Goal: Task Accomplishment & Management: Manage account settings

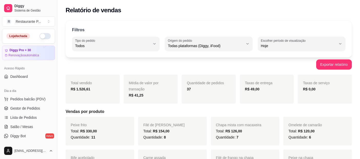
select select "ALL"
select select "0"
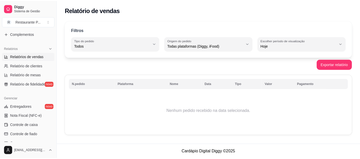
scroll to position [148, 0]
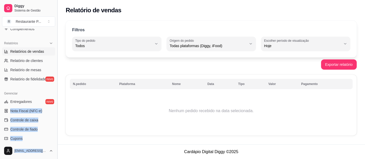
drag, startPoint x: 53, startPoint y: 99, endPoint x: 59, endPoint y: 62, distance: 37.5
click at [57, 62] on div "Diggy Sistema de Gestão R Restaurante P ... Loja aberta Diggy Pro + 30 Renovaçã…" at bounding box center [28, 79] width 57 height 159
click at [33, 100] on link "Entregadores novo" at bounding box center [28, 102] width 53 height 8
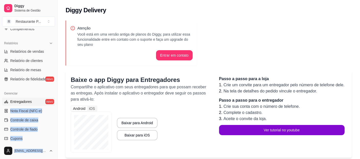
click at [21, 101] on span "Entregadores" at bounding box center [21, 101] width 22 height 5
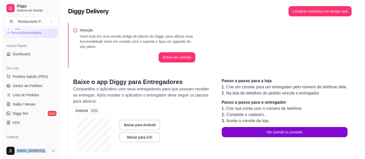
scroll to position [13, 0]
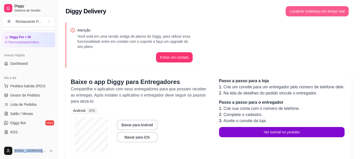
click at [318, 15] on button "Localizar motoboys em tempo real" at bounding box center [317, 11] width 63 height 10
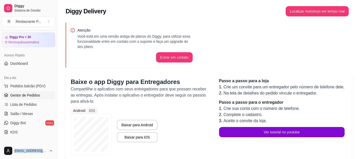
click at [32, 96] on span "Gestor de Pedidos" at bounding box center [25, 95] width 30 height 5
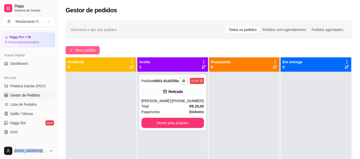
click at [88, 47] on span "Novo pedido" at bounding box center [85, 50] width 20 height 6
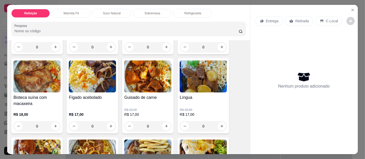
scroll to position [192, 0]
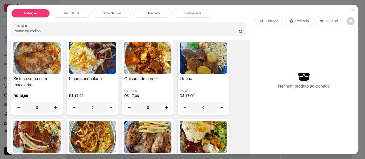
click at [31, 133] on img at bounding box center [36, 137] width 47 height 32
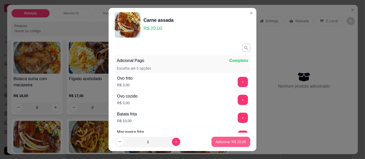
click at [215, 140] on p "Adicionar R$ 20,00" at bounding box center [230, 142] width 31 height 5
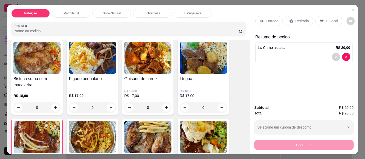
type input "1"
click at [67, 11] on p "Marmita Fit" at bounding box center [70, 13] width 15 height 4
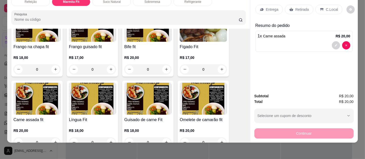
scroll to position [631, 0]
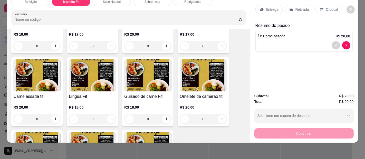
click at [41, 70] on img at bounding box center [36, 76] width 47 height 32
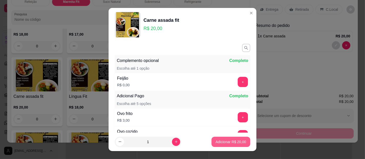
click at [232, 144] on p "Adicionar R$ 20,00" at bounding box center [230, 142] width 31 height 5
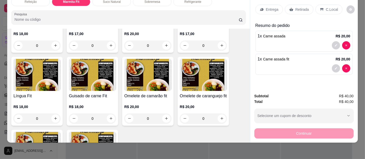
scroll to position [631, 0]
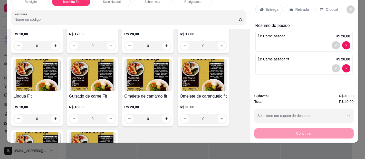
click at [276, 5] on div "Entrega" at bounding box center [268, 10] width 27 height 10
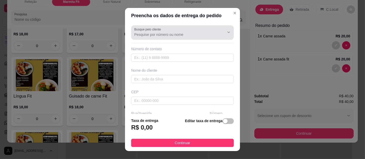
click at [149, 34] on input "Busque pelo cliente" at bounding box center [175, 34] width 82 height 5
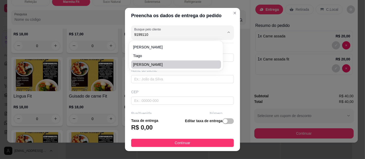
click at [143, 62] on span "Luciano" at bounding box center [173, 64] width 81 height 5
type input "Luciano"
type input "91991109697"
type input "Luciano"
type input "Al frança"
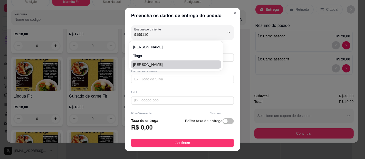
type input "[GEOGRAPHIC_DATA]"
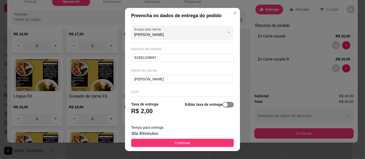
type input "Luciano"
click at [222, 104] on span "button" at bounding box center [227, 105] width 11 height 6
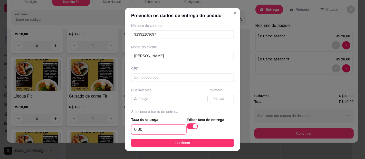
scroll to position [34, 0]
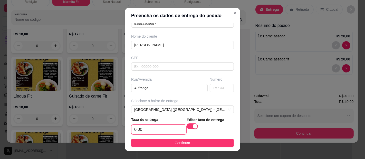
click at [147, 133] on input "0,00" at bounding box center [158, 130] width 55 height 10
type input "3,00"
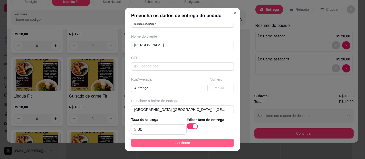
click at [155, 141] on button "Continuar" at bounding box center [182, 143] width 103 height 8
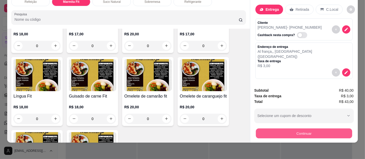
click at [304, 129] on button "Continuar" at bounding box center [304, 134] width 96 height 10
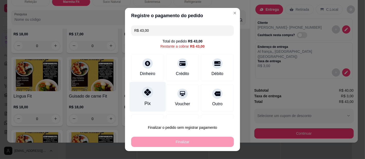
click at [145, 100] on div "Pix" at bounding box center [147, 103] width 6 height 7
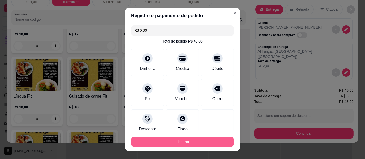
click at [158, 139] on button "Finalizar" at bounding box center [182, 142] width 103 height 10
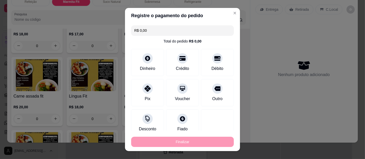
type input "-R$ 43,00"
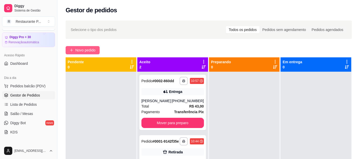
click at [84, 48] on span "Novo pedido" at bounding box center [85, 50] width 20 height 6
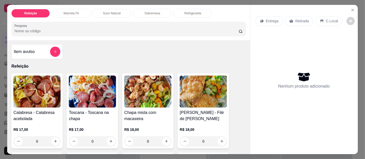
click at [158, 87] on img at bounding box center [147, 92] width 47 height 32
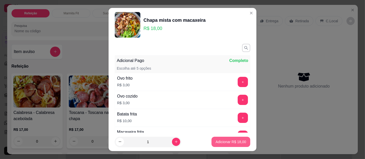
click at [228, 140] on p "Adicionar R$ 18,00" at bounding box center [230, 142] width 31 height 5
type input "1"
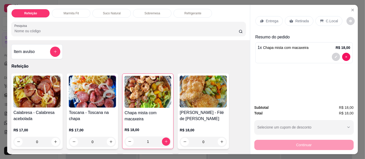
click at [269, 18] on p "Entrega" at bounding box center [272, 20] width 13 height 5
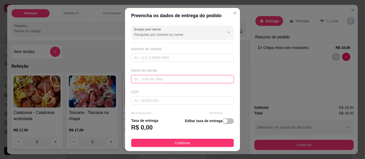
click at [154, 78] on input "text" at bounding box center [182, 79] width 103 height 8
type input "cauã"
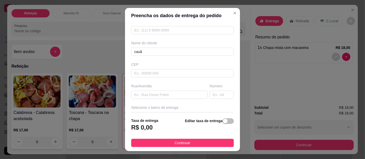
scroll to position [31, 0]
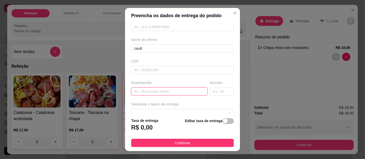
click at [169, 88] on input "text" at bounding box center [169, 91] width 76 height 8
type input "casinha da limpeza no hospital"
click at [229, 110] on div "Busque pelo cliente Número de contato Nome do cliente cauã CEP Rua/Avenida casi…" at bounding box center [182, 68] width 115 height 91
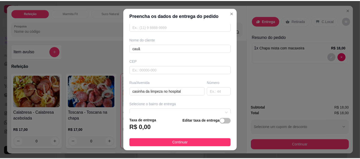
scroll to position [42, 0]
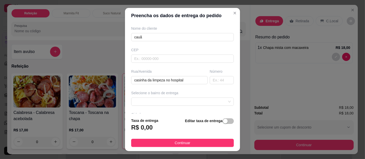
click at [229, 110] on div "Busque pelo cliente Número de contato Nome do cliente cauã CEP Rua/Avenida casi…" at bounding box center [182, 68] width 115 height 91
click at [175, 98] on span at bounding box center [182, 102] width 96 height 8
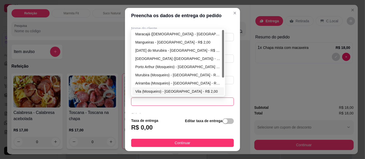
click at [161, 87] on div "Vila (Mosqueiro) - [GEOGRAPHIC_DATA] - R$ 2,00" at bounding box center [178, 91] width 92 height 8
type input "[GEOGRAPHIC_DATA]"
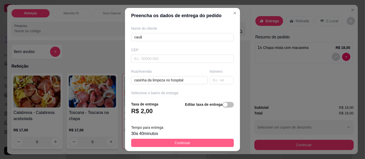
click at [188, 139] on button "Continuar" at bounding box center [182, 143] width 103 height 8
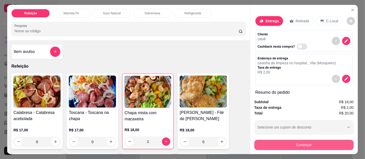
click at [310, 142] on button "Continuar" at bounding box center [303, 145] width 99 height 10
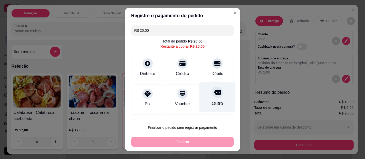
click at [212, 99] on div "Outro" at bounding box center [217, 97] width 36 height 30
type input "R$ 0,00"
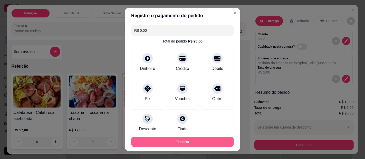
click at [191, 141] on button "Finalizar" at bounding box center [182, 142] width 103 height 10
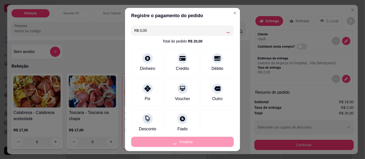
type input "0"
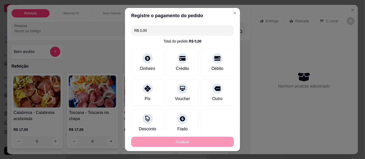
type input "-R$ 20,00"
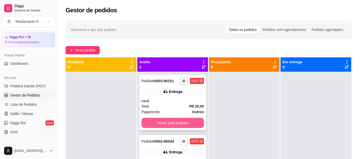
click at [176, 120] on button "Mover para preparo" at bounding box center [173, 123] width 63 height 10
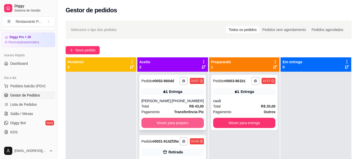
click at [173, 119] on button "Mover para preparo" at bounding box center [173, 123] width 63 height 10
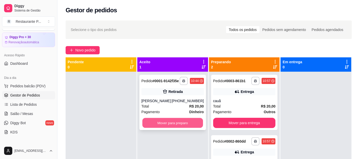
click at [173, 119] on button "Mover para preparo" at bounding box center [172, 123] width 61 height 10
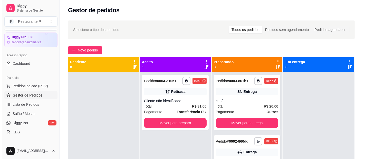
scroll to position [14, 0]
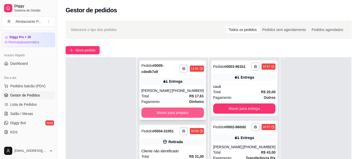
click at [168, 111] on button "Mover para preparo" at bounding box center [173, 113] width 63 height 10
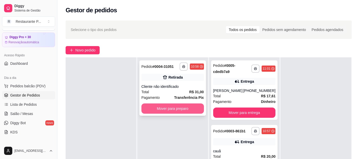
click at [156, 104] on button "Mover para preparo" at bounding box center [173, 109] width 63 height 10
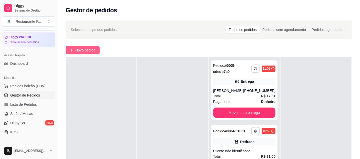
click at [97, 48] on button "Novo pedido" at bounding box center [83, 50] width 34 height 8
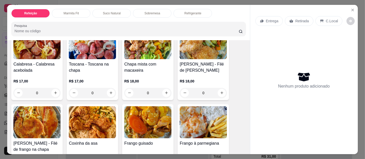
scroll to position [56, 0]
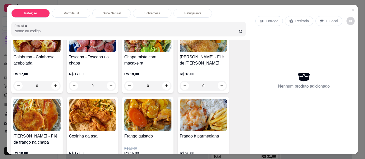
click at [28, 111] on img at bounding box center [36, 115] width 47 height 32
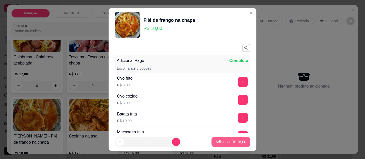
click at [212, 137] on button "Adicionar R$ 18,00" at bounding box center [230, 142] width 39 height 10
type input "1"
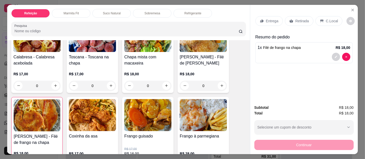
click at [263, 17] on div "Entrega" at bounding box center [268, 21] width 27 height 10
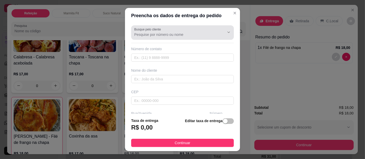
click at [153, 32] on div at bounding box center [182, 32] width 96 height 10
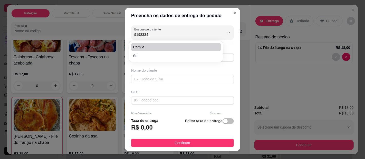
click at [146, 49] on span "Camila" at bounding box center [173, 47] width 81 height 5
type input "Camila"
type input "91983343428"
type input "Camila"
type input "Ala hospitalar no hospital"
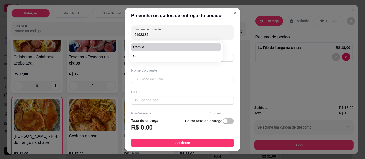
type input "[GEOGRAPHIC_DATA]"
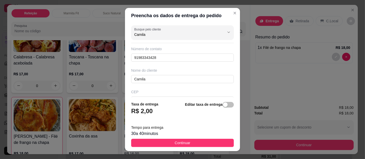
type input "Camila"
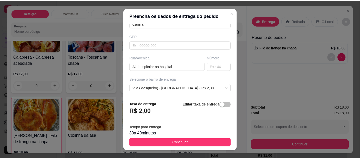
scroll to position [62, 0]
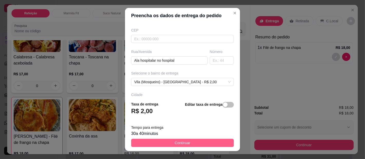
click at [186, 144] on button "Continuar" at bounding box center [182, 143] width 103 height 8
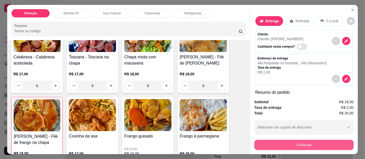
click at [315, 143] on button "Continuar" at bounding box center [303, 145] width 99 height 10
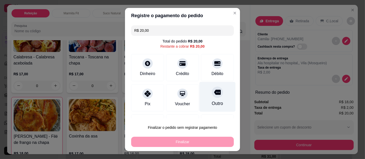
click at [212, 101] on div "Outro" at bounding box center [217, 103] width 11 height 7
type input "R$ 0,00"
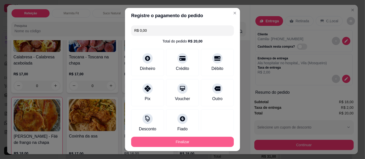
click at [205, 141] on button "Finalizar" at bounding box center [182, 142] width 103 height 10
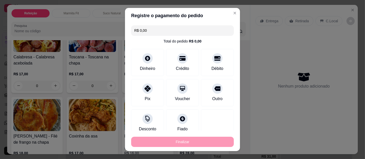
type input "0"
type input "-R$ 20,00"
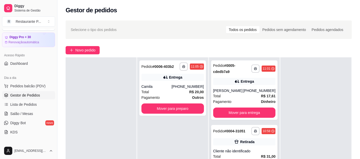
click at [234, 142] on icon at bounding box center [236, 142] width 5 height 5
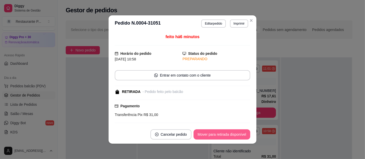
click at [208, 131] on button "Mover para retirada disponível" at bounding box center [221, 135] width 57 height 10
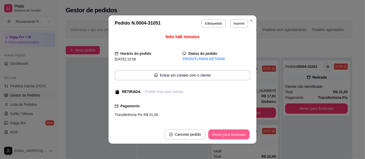
click at [208, 131] on button "Mover para finalizado" at bounding box center [228, 135] width 41 height 10
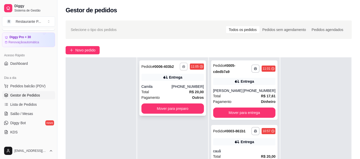
click at [183, 64] on button "button" at bounding box center [184, 67] width 8 height 8
click at [175, 84] on button "Impressora" at bounding box center [168, 85] width 37 height 8
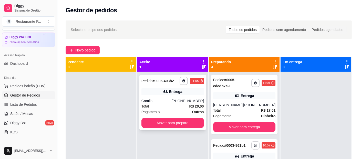
click at [175, 111] on div "Pagamento Outros" at bounding box center [173, 112] width 63 height 6
click at [183, 121] on button "Mover para preparo" at bounding box center [172, 123] width 61 height 10
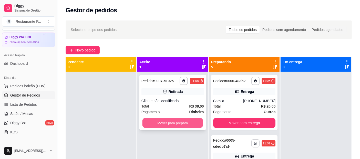
click at [176, 124] on button "Mover para preparo" at bounding box center [172, 123] width 61 height 10
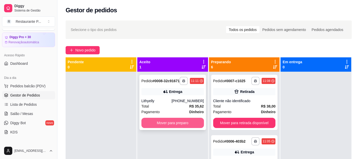
click at [168, 123] on button "Mover para preparo" at bounding box center [173, 123] width 63 height 10
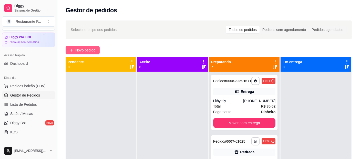
click at [86, 48] on span "Novo pedido" at bounding box center [85, 50] width 20 height 6
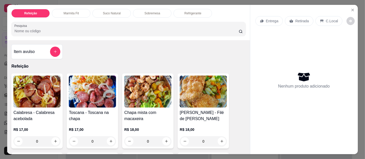
click at [155, 91] on img at bounding box center [147, 92] width 47 height 32
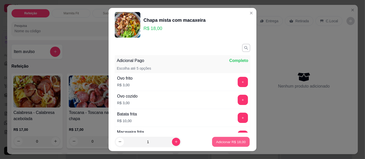
click at [226, 138] on button "Adicionar R$ 18,00" at bounding box center [231, 142] width 38 height 10
type input "1"
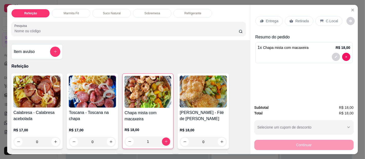
click at [271, 21] on p "Entrega" at bounding box center [272, 20] width 13 height 5
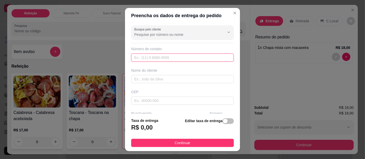
click at [158, 58] on input "text" at bounding box center [182, 58] width 103 height 8
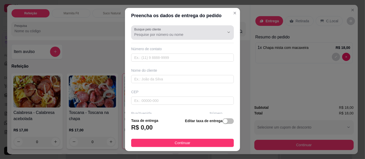
click at [164, 35] on input "Busque pelo cliente" at bounding box center [175, 34] width 82 height 5
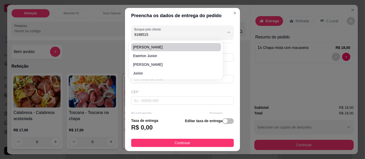
click at [150, 47] on span "[PERSON_NAME]" at bounding box center [173, 47] width 81 height 5
type input "[PERSON_NAME]"
type input "91985153892"
type input "[PERSON_NAME]"
type input "Al Almerindo trindade"
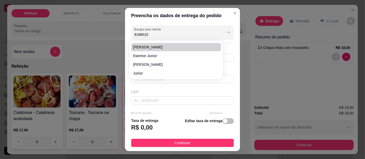
type input "30"
type input "[GEOGRAPHIC_DATA]"
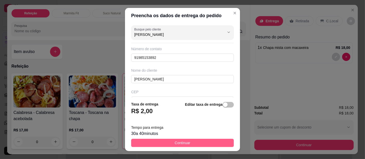
click at [177, 142] on span "Continuar" at bounding box center [183, 143] width 16 height 6
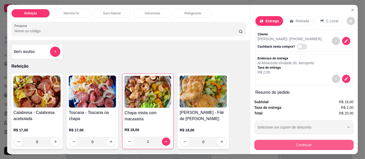
click at [284, 146] on button "Continuar" at bounding box center [303, 145] width 99 height 10
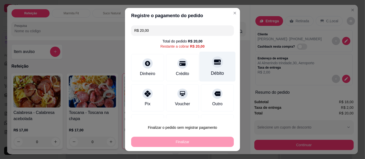
click at [212, 67] on div at bounding box center [217, 61] width 11 height 11
type input "R$ 0,00"
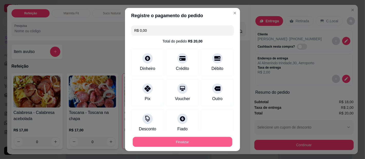
click at [195, 139] on button "Finalizar" at bounding box center [183, 142] width 100 height 10
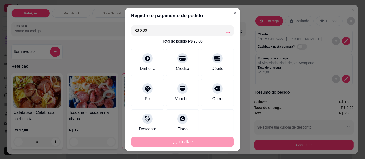
type input "0"
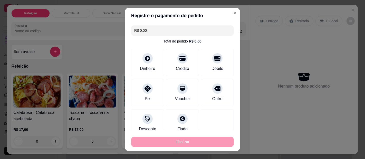
type input "-R$ 20,00"
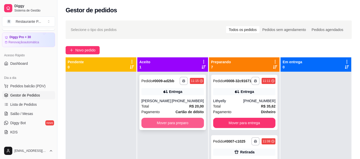
click at [170, 120] on button "Mover para preparo" at bounding box center [173, 123] width 63 height 10
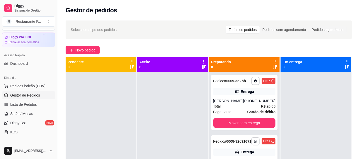
drag, startPoint x: 349, startPoint y: 141, endPoint x: 160, endPoint y: 41, distance: 214.3
click at [160, 41] on div "**********" at bounding box center [208, 119] width 303 height 205
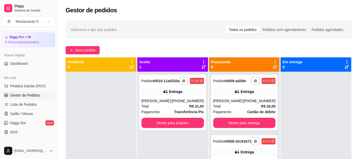
click at [273, 68] on icon at bounding box center [275, 67] width 4 height 4
click at [235, 109] on div "Total R$ 20,00" at bounding box center [244, 107] width 63 height 6
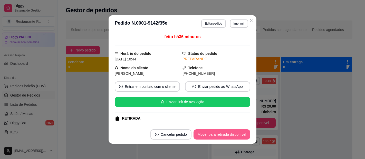
click at [222, 135] on button "Mover para retirada disponível" at bounding box center [221, 135] width 57 height 10
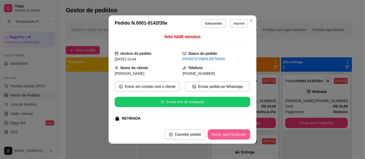
click at [222, 135] on button "Mover para finalizado" at bounding box center [229, 135] width 43 height 10
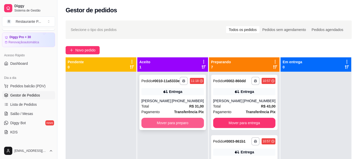
click at [186, 119] on button "Mover para preparo" at bounding box center [173, 123] width 63 height 10
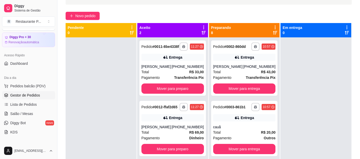
click at [273, 32] on icon at bounding box center [275, 33] width 4 height 4
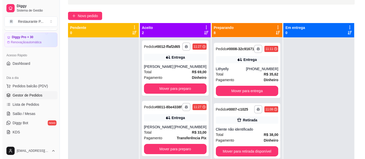
scroll to position [137, 0]
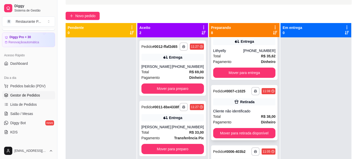
click at [253, 120] on div "Total R$ 38,00" at bounding box center [244, 117] width 63 height 6
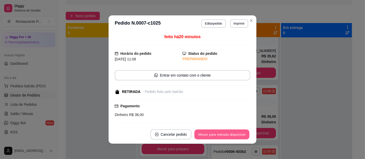
click at [233, 133] on button "Mover para retirada disponível" at bounding box center [221, 135] width 55 height 10
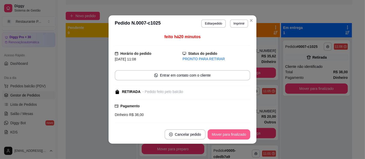
click at [233, 133] on button "Mover para finalizado" at bounding box center [229, 135] width 43 height 10
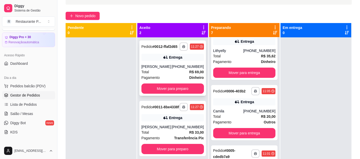
click at [171, 83] on div "**********" at bounding box center [173, 68] width 67 height 55
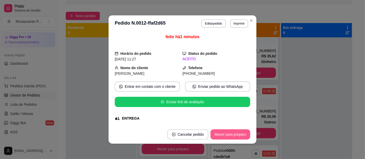
click at [217, 136] on button "Mover para preparo" at bounding box center [230, 135] width 40 height 10
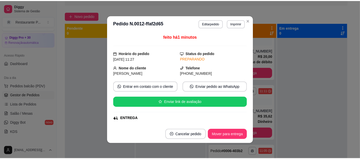
scroll to position [202, 0]
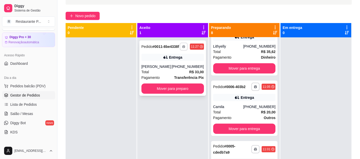
click at [181, 44] on button "button" at bounding box center [184, 47] width 8 height 8
click at [168, 64] on button "Impressora" at bounding box center [168, 65] width 37 height 8
click at [164, 90] on button "Mover para preparo" at bounding box center [172, 89] width 61 height 10
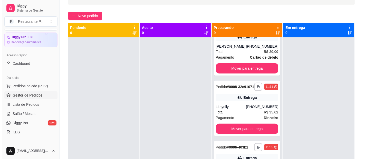
scroll to position [267, 0]
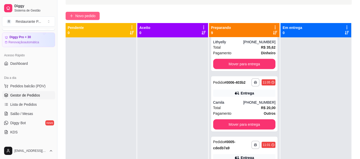
click at [86, 15] on span "Novo pedido" at bounding box center [85, 16] width 20 height 6
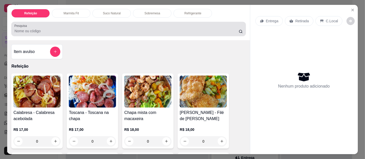
click at [54, 29] on input "Pesquisa" at bounding box center [126, 30] width 224 height 5
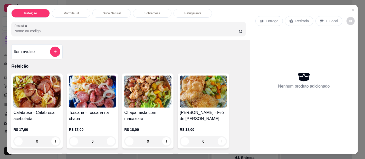
click at [54, 29] on input "Pesquisa" at bounding box center [126, 30] width 224 height 5
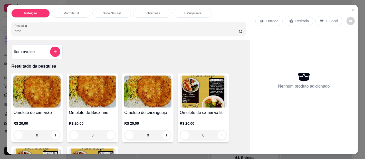
type input "ome"
click at [156, 103] on img at bounding box center [147, 92] width 47 height 32
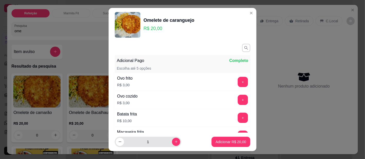
click at [169, 137] on div "1" at bounding box center [148, 142] width 64 height 10
click at [174, 140] on icon "increase-product-quantity" at bounding box center [176, 142] width 4 height 4
type input "2"
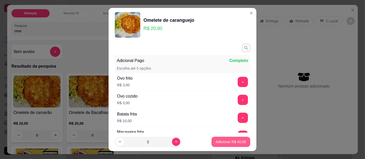
click at [215, 138] on button "Adicionar R$ 40,00" at bounding box center [230, 142] width 39 height 10
type input "2"
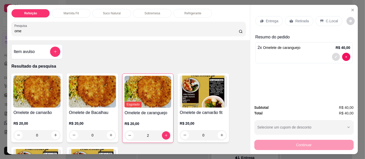
click at [334, 57] on button "decrease-product-quantity" at bounding box center [336, 57] width 8 height 8
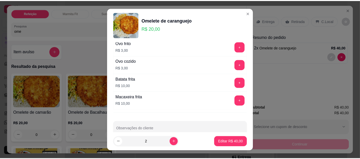
scroll to position [44, 0]
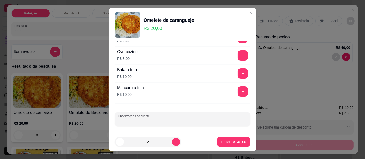
click at [140, 121] on input "Observações do cliente" at bounding box center [182, 121] width 129 height 5
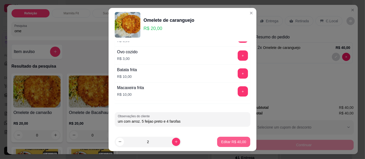
type input "um com arroz. 5 feijao preto e 4 farofas"
click at [229, 141] on p "Editar R$ 40,00" at bounding box center [233, 142] width 25 height 5
type input "0"
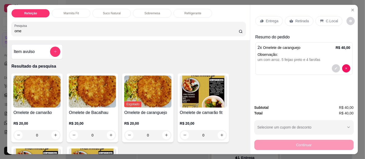
click at [266, 21] on p "Entrega" at bounding box center [272, 20] width 13 height 5
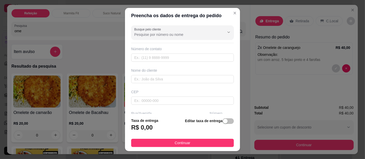
click at [143, 32] on div at bounding box center [182, 32] width 96 height 10
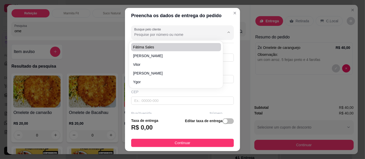
click at [170, 36] on input "Busque pelo cliente" at bounding box center [175, 34] width 82 height 5
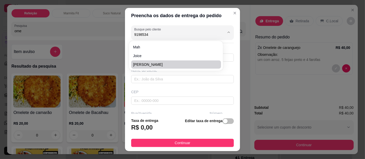
click at [148, 64] on span "[PERSON_NAME]" at bounding box center [173, 64] width 81 height 5
type input "[PERSON_NAME]"
type input "91985342172"
type input "[PERSON_NAME]"
type input "São domingos entre 16 e beira mar"
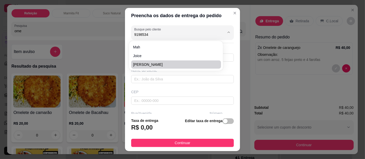
type input "233"
type input "[GEOGRAPHIC_DATA]"
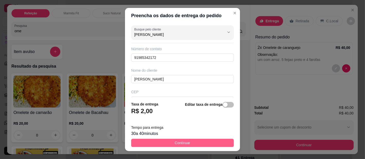
type input "[PERSON_NAME]"
click at [182, 143] on span "Continuar" at bounding box center [183, 143] width 16 height 6
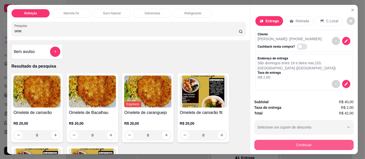
click at [293, 146] on button "Continuar" at bounding box center [303, 145] width 99 height 10
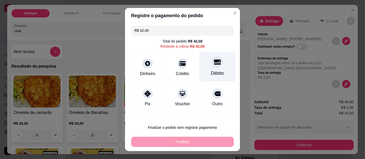
click at [213, 66] on div "Débito" at bounding box center [217, 67] width 36 height 30
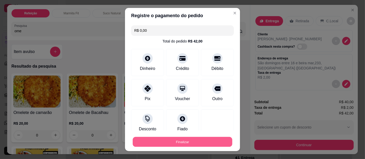
click at [190, 139] on button "Finalizar" at bounding box center [183, 142] width 100 height 10
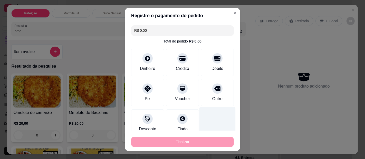
type input "-R$ 42,00"
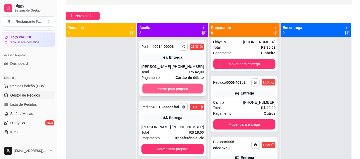
click at [157, 85] on button "Mover para preparo" at bounding box center [172, 89] width 61 height 10
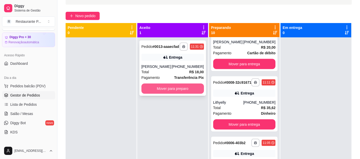
scroll to position [327, 0]
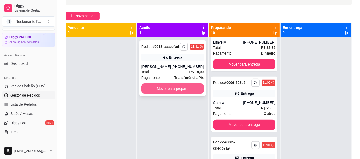
click at [172, 86] on button "Mover para preparo" at bounding box center [173, 89] width 63 height 10
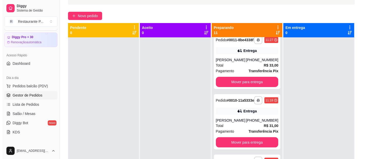
scroll to position [0, 0]
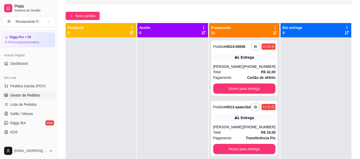
click at [273, 33] on icon at bounding box center [275, 33] width 4 height 4
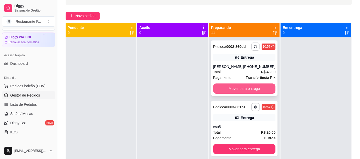
click at [248, 90] on button "Mover para entrega" at bounding box center [244, 89] width 63 height 10
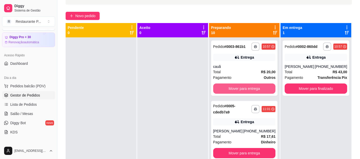
click at [248, 90] on button "Mover para entrega" at bounding box center [244, 89] width 63 height 10
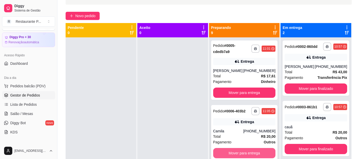
click at [242, 157] on button "Mover para entrega" at bounding box center [244, 153] width 63 height 10
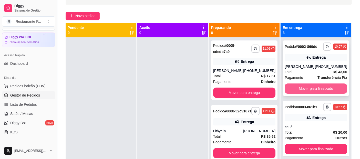
click at [309, 92] on button "Mover para finalizado" at bounding box center [316, 89] width 63 height 10
click at [315, 87] on button "Mover para finalizado" at bounding box center [316, 89] width 63 height 10
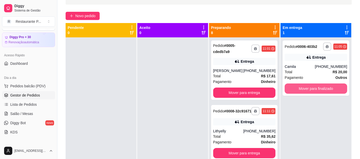
click at [315, 87] on button "Mover para finalizado" at bounding box center [316, 89] width 63 height 10
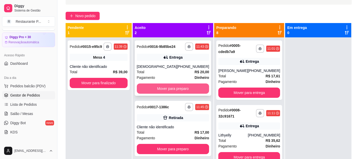
click at [169, 88] on button "Mover para preparo" at bounding box center [173, 89] width 73 height 10
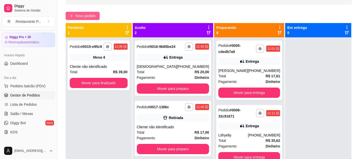
click at [86, 14] on span "Novo pedido" at bounding box center [85, 16] width 20 height 6
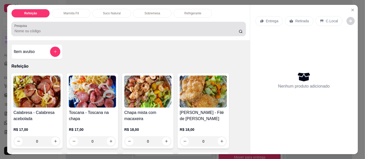
click at [46, 29] on input "Pesquisa" at bounding box center [126, 30] width 224 height 5
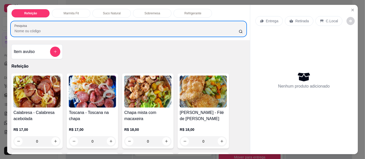
click at [29, 31] on input "Pesquisa" at bounding box center [126, 30] width 224 height 5
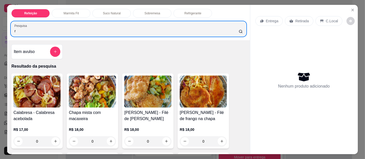
type input "r"
click at [208, 87] on img at bounding box center [203, 92] width 47 height 32
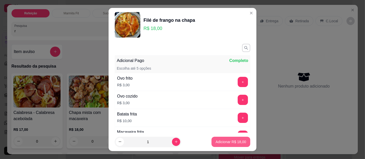
click at [212, 139] on button "Adicionar R$ 18,00" at bounding box center [230, 142] width 39 height 10
type input "1"
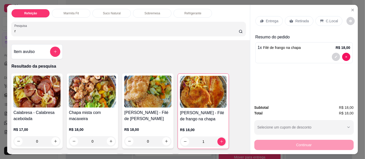
click at [267, 18] on p "Entrega" at bounding box center [272, 20] width 13 height 5
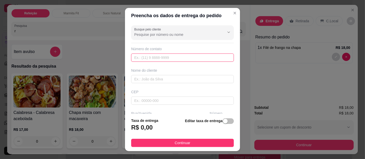
click at [147, 58] on input "text" at bounding box center [182, 58] width 103 height 8
click at [171, 77] on input "text" at bounding box center [182, 79] width 103 height 8
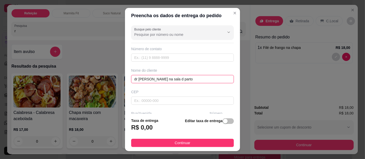
type input "dr [PERSON_NAME] na sala d parto"
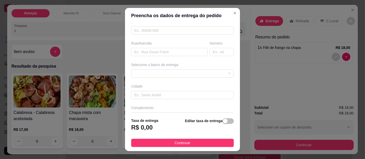
scroll to position [81, 0]
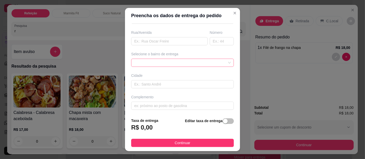
click at [182, 59] on div at bounding box center [182, 63] width 103 height 8
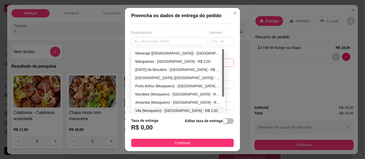
click at [149, 108] on div "Vila (Mosqueiro) - [GEOGRAPHIC_DATA] - R$ 2,00" at bounding box center [178, 111] width 86 height 6
type input "[GEOGRAPHIC_DATA]"
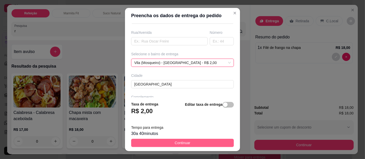
click at [160, 144] on button "Continuar" at bounding box center [182, 143] width 103 height 8
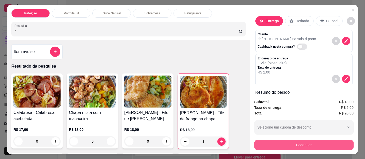
click at [279, 145] on button "Continuar" at bounding box center [303, 145] width 99 height 10
click at [297, 144] on button "Continuar" at bounding box center [303, 145] width 99 height 10
click at [276, 140] on button "Continuar" at bounding box center [303, 145] width 99 height 10
click at [317, 140] on button "Continuar" at bounding box center [303, 145] width 99 height 10
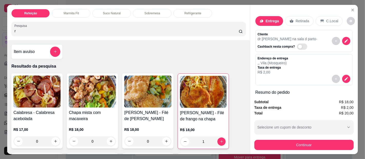
click at [301, 18] on p "Retirada" at bounding box center [303, 20] width 14 height 5
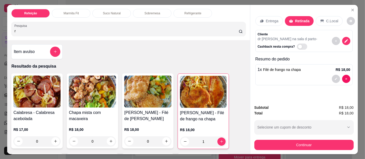
click at [271, 16] on div "Entrega" at bounding box center [268, 21] width 27 height 10
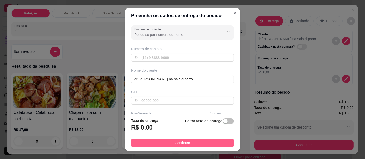
click at [190, 142] on button "Continuar" at bounding box center [182, 143] width 103 height 8
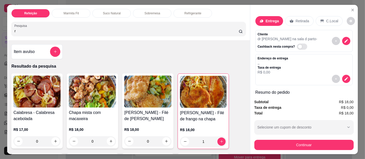
click at [281, 139] on div "Continuar" at bounding box center [303, 145] width 99 height 12
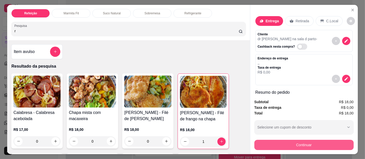
click at [279, 140] on button "Continuar" at bounding box center [303, 145] width 99 height 10
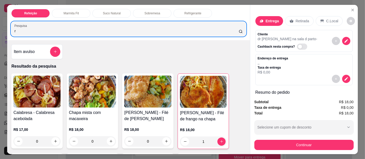
click at [53, 30] on input "r" at bounding box center [126, 30] width 224 height 5
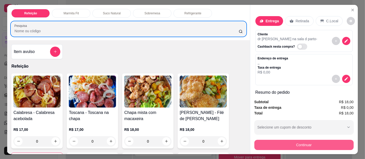
click at [268, 145] on button "Continuar" at bounding box center [303, 145] width 99 height 10
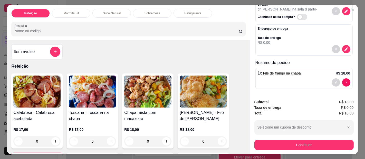
scroll to position [0, 0]
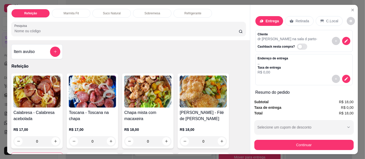
click at [269, 66] on p "Taxa de entrega" at bounding box center [273, 68] width 31 height 4
click at [344, 77] on icon "decrease-product-quantity" at bounding box center [346, 79] width 5 height 5
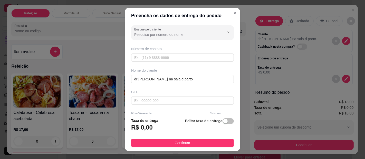
click at [227, 107] on div "Busque pelo cliente Número de contato Nome do cliente dr joão medeiros na sala …" at bounding box center [182, 68] width 115 height 91
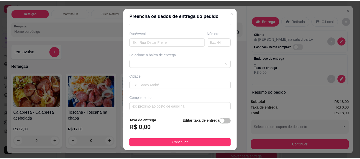
scroll to position [81, 0]
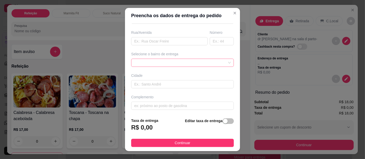
click at [180, 63] on span at bounding box center [182, 63] width 96 height 8
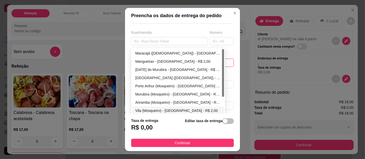
click at [141, 109] on div "Vila (Mosqueiro) - [GEOGRAPHIC_DATA] - R$ 2,00" at bounding box center [178, 111] width 86 height 6
type input "[GEOGRAPHIC_DATA]"
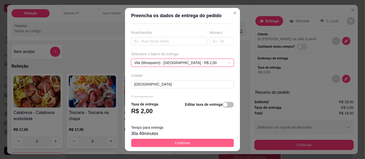
click at [185, 144] on span "Continuar" at bounding box center [183, 143] width 16 height 6
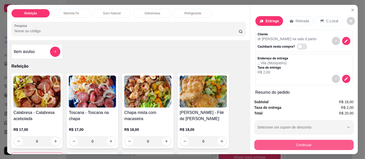
click at [273, 142] on button "Continuar" at bounding box center [303, 145] width 99 height 10
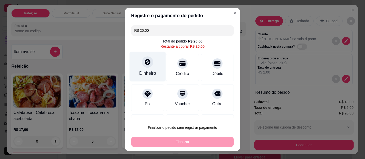
click at [146, 73] on div "Dinheiro" at bounding box center [147, 73] width 17 height 7
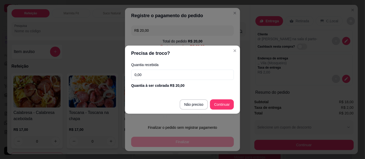
click at [144, 72] on input "0,00" at bounding box center [182, 75] width 103 height 10
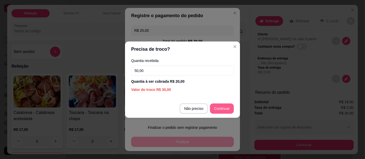
type input "50,00"
type input "R$ 0,00"
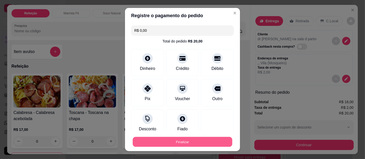
click at [185, 142] on button "Finalizar" at bounding box center [183, 142] width 100 height 10
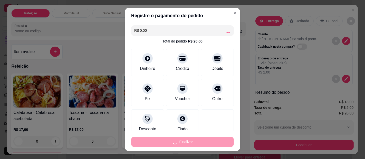
type input "0"
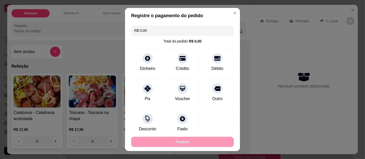
type input "-R$ 20,00"
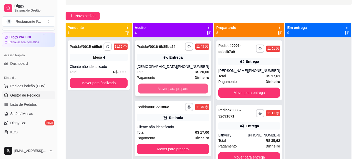
click at [164, 89] on button "Mover para preparo" at bounding box center [173, 89] width 70 height 10
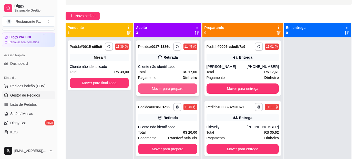
click at [171, 87] on button "Mover para preparo" at bounding box center [167, 89] width 59 height 10
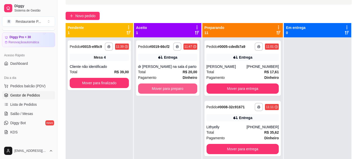
click at [171, 87] on button "Mover para preparo" at bounding box center [167, 89] width 59 height 10
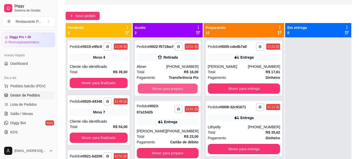
click at [171, 87] on button "Mover para preparo" at bounding box center [168, 89] width 60 height 10
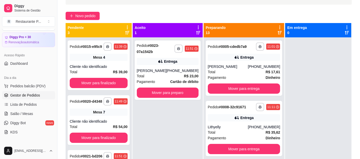
click at [171, 87] on div "**********" at bounding box center [168, 71] width 66 height 60
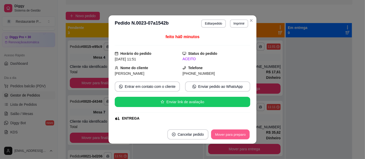
click at [229, 133] on button "Mover para preparo" at bounding box center [230, 135] width 38 height 10
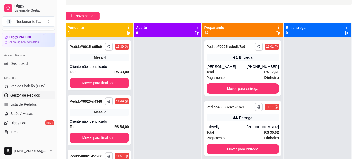
click at [277, 34] on icon at bounding box center [279, 33] width 4 height 4
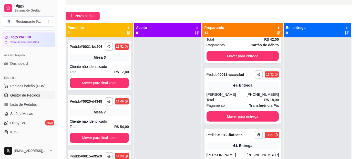
scroll to position [413, 0]
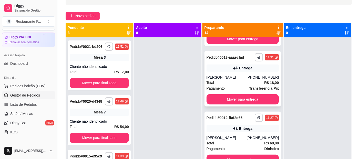
click at [253, 80] on div "(91) 98205-0497" at bounding box center [263, 77] width 32 height 5
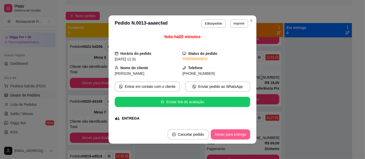
click at [244, 137] on button "Mover para entrega" at bounding box center [231, 135] width 40 height 10
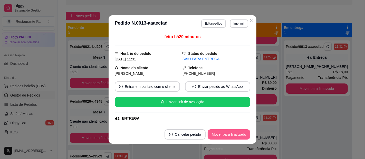
click at [236, 135] on button "Mover para finalizado" at bounding box center [229, 135] width 43 height 10
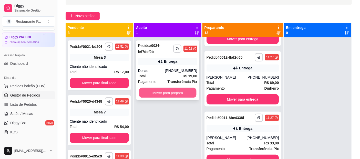
click at [171, 94] on button "Mover para preparo" at bounding box center [167, 93] width 57 height 10
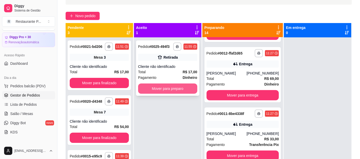
click at [174, 87] on button "Mover para preparo" at bounding box center [167, 89] width 59 height 10
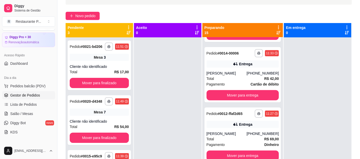
scroll to position [538, 0]
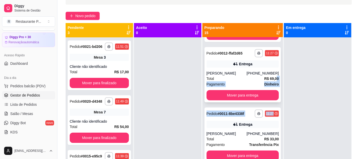
drag, startPoint x: 272, startPoint y: 133, endPoint x: 267, endPoint y: 102, distance: 31.8
click at [267, 102] on div "**********" at bounding box center [243, 116] width 81 height 159
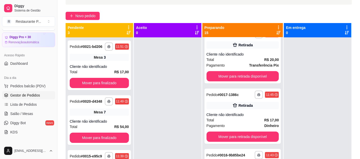
scroll to position [308, 0]
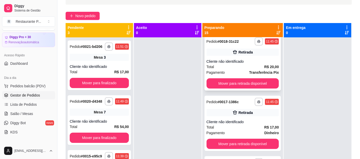
click at [244, 70] on div "Total R$ 20,00" at bounding box center [243, 67] width 73 height 6
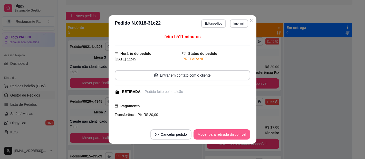
click at [225, 135] on button "Mover para retirada disponível" at bounding box center [221, 135] width 57 height 10
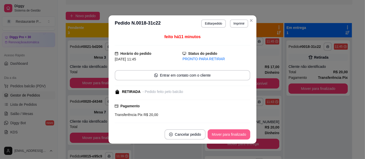
click at [227, 133] on button "Mover para finalizado" at bounding box center [229, 135] width 43 height 10
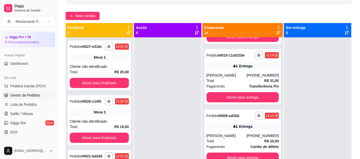
scroll to position [604, 0]
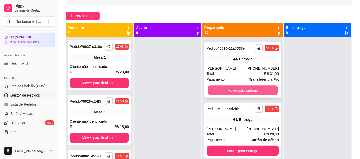
click at [257, 96] on button "Mover para entrega" at bounding box center [243, 91] width 70 height 10
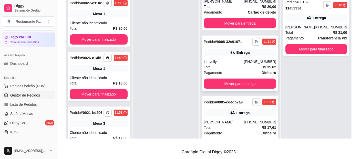
scroll to position [630, 0]
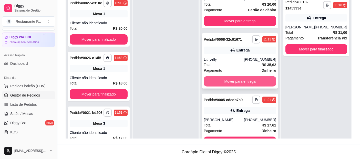
click at [256, 87] on button "Mover para entrega" at bounding box center [240, 81] width 73 height 10
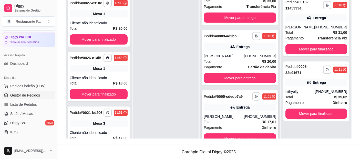
scroll to position [606, 0]
click at [235, 136] on button "Mover para entrega" at bounding box center [240, 139] width 73 height 10
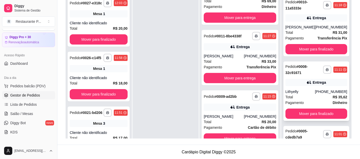
scroll to position [541, 0]
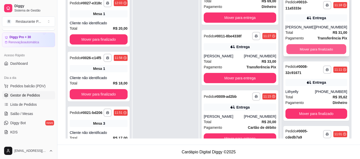
click at [316, 47] on button "Mover para finalizado" at bounding box center [317, 49] width 60 height 10
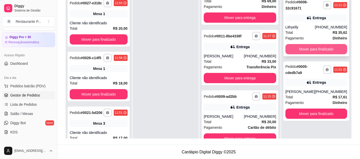
click at [303, 45] on button "Mover para finalizado" at bounding box center [317, 49] width 62 height 10
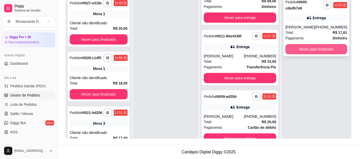
click at [318, 49] on button "Mover para finalizado" at bounding box center [317, 49] width 62 height 10
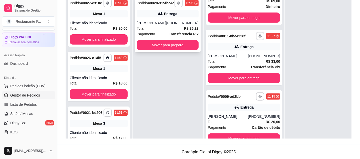
click at [180, 2] on polyline "button" at bounding box center [179, 2] width 2 height 1
click at [161, 18] on button "Impressora" at bounding box center [169, 21] width 36 height 8
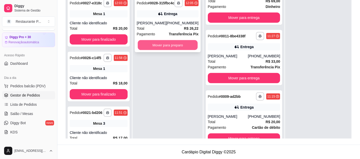
click at [170, 40] on button "Mover para preparo" at bounding box center [168, 45] width 60 height 10
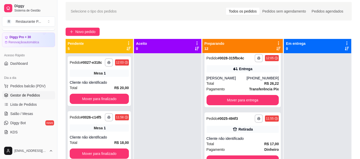
scroll to position [27, 0]
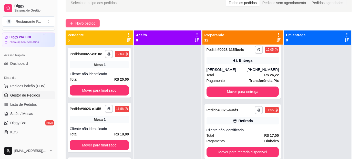
click at [82, 19] on button "Novo pedido" at bounding box center [83, 23] width 34 height 8
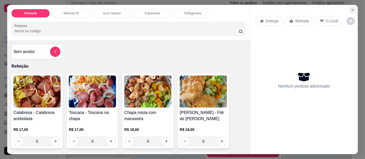
click at [348, 6] on button "Close" at bounding box center [352, 10] width 8 height 8
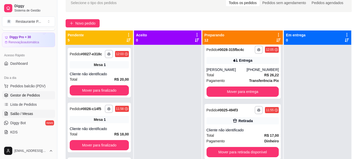
click at [13, 111] on link "Salão / Mesas" at bounding box center [28, 114] width 53 height 8
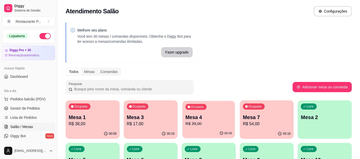
click at [208, 121] on p "Mesa 4" at bounding box center [209, 117] width 46 height 7
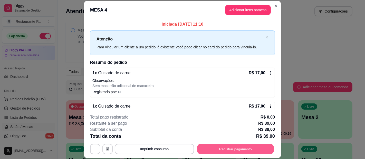
click at [229, 148] on button "Registrar pagamento" at bounding box center [235, 149] width 76 height 10
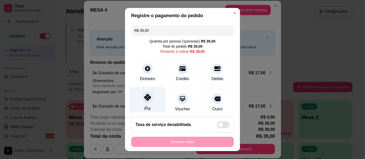
click at [145, 106] on div "Pix" at bounding box center [147, 108] width 6 height 7
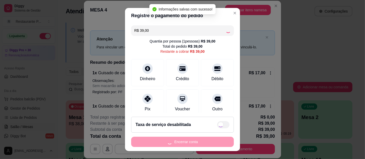
type input "R$ 0,00"
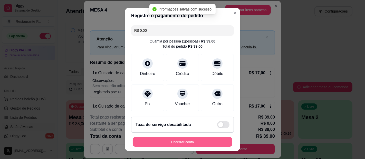
click at [182, 142] on button "Encerrar conta" at bounding box center [183, 142] width 100 height 10
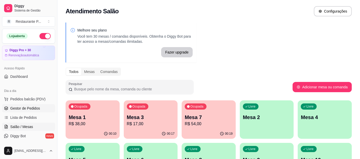
click at [29, 106] on span "Gestor de Pedidos" at bounding box center [25, 108] width 30 height 5
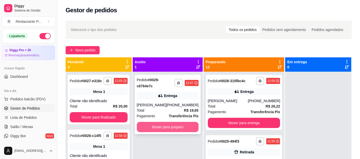
click at [187, 123] on button "Mover para preparo" at bounding box center [168, 127] width 62 height 10
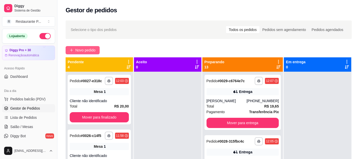
click at [77, 48] on span "Novo pedido" at bounding box center [85, 50] width 20 height 6
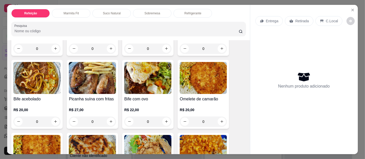
scroll to position [280, 0]
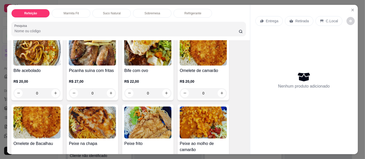
click at [211, 61] on img at bounding box center [203, 50] width 47 height 32
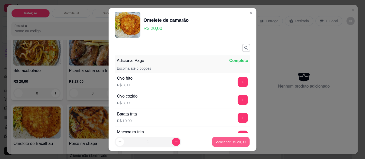
click at [231, 142] on p "Adicionar R$ 20,00" at bounding box center [231, 142] width 30 height 5
type input "1"
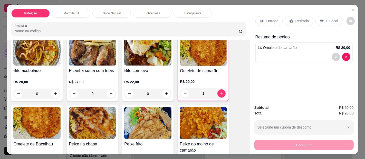
click at [267, 19] on p "Entrega" at bounding box center [272, 20] width 13 height 5
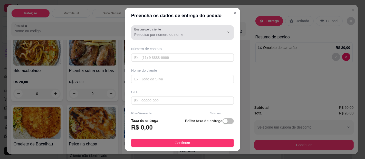
click at [167, 36] on input "Busque pelo cliente" at bounding box center [175, 34] width 82 height 5
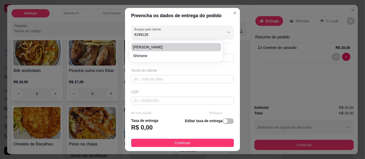
click at [148, 45] on span "[PERSON_NAME]" at bounding box center [173, 47] width 81 height 5
type input "[PERSON_NAME]"
type input "91991288896"
type input "[PERSON_NAME]"
type input "ALL GUIMARAES"
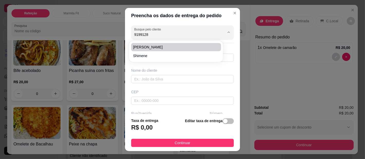
type input "[GEOGRAPHIC_DATA]"
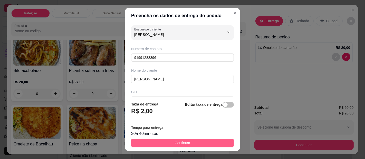
type input "[PERSON_NAME]"
click at [178, 139] on button "Continuar" at bounding box center [182, 143] width 103 height 8
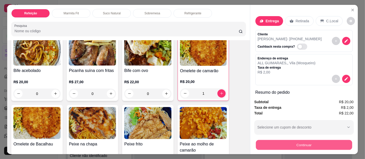
click at [326, 145] on button "Continuar" at bounding box center [304, 145] width 96 height 10
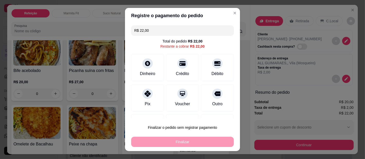
scroll to position [25, 0]
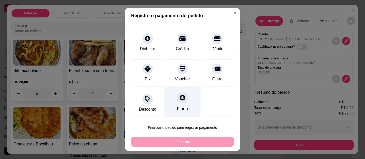
click at [172, 102] on div "Fiado" at bounding box center [182, 102] width 36 height 30
type input "R$ 0,00"
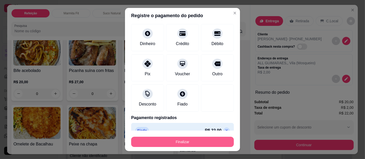
click at [186, 140] on button "Finalizar" at bounding box center [182, 142] width 103 height 10
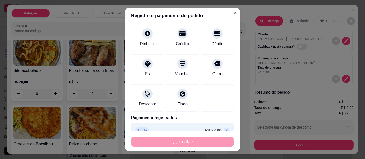
type input "0"
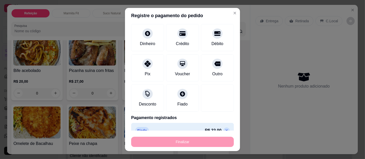
type input "-R$ 22,00"
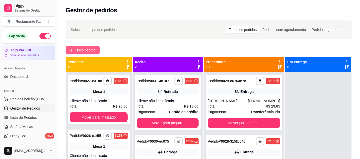
click at [82, 49] on span "Novo pedido" at bounding box center [85, 50] width 20 height 6
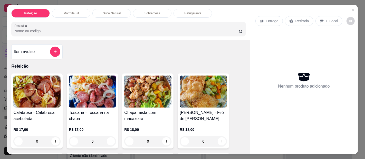
click at [25, 49] on h4 "Item avulso" at bounding box center [24, 52] width 21 height 6
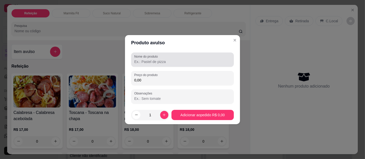
click at [158, 57] on label "Nome do produto" at bounding box center [146, 56] width 25 height 4
click at [158, 59] on input "Nome do produto" at bounding box center [182, 61] width 96 height 5
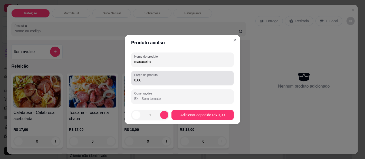
type input "macaxeira"
click at [148, 80] on input "0,00" at bounding box center [182, 80] width 96 height 5
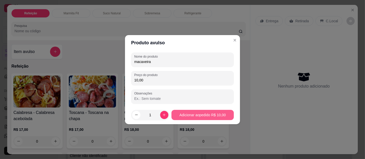
type input "10,00"
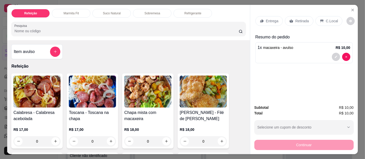
click at [307, 17] on div "Retirada" at bounding box center [299, 21] width 28 height 10
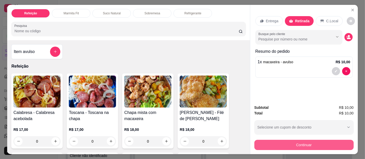
click at [322, 143] on button "Continuar" at bounding box center [303, 145] width 99 height 10
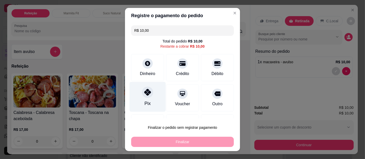
click at [144, 95] on icon at bounding box center [147, 92] width 7 height 7
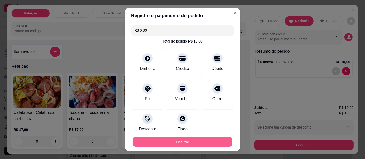
click at [184, 142] on button "Finalizar" at bounding box center [183, 142] width 100 height 10
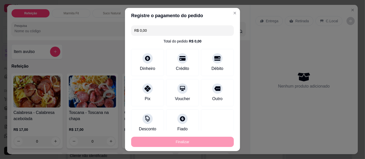
type input "-R$ 10,00"
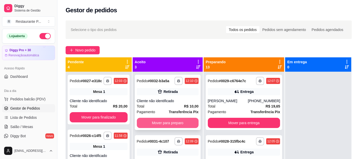
click at [162, 123] on button "Mover para preparo" at bounding box center [168, 123] width 62 height 10
click at [171, 122] on button "Mover para preparo" at bounding box center [168, 123] width 60 height 10
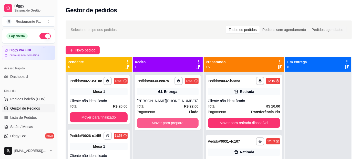
click at [171, 122] on button "Mover para preparo" at bounding box center [168, 123] width 62 height 10
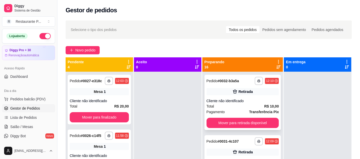
click at [256, 99] on div "Cliente não identificado" at bounding box center [243, 101] width 73 height 5
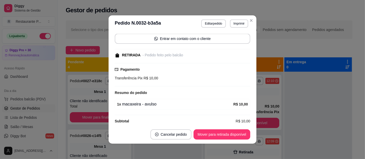
scroll to position [40, 0]
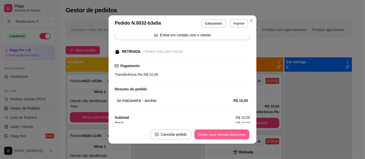
click at [224, 133] on button "Mover para retirada disponível" at bounding box center [221, 135] width 55 height 10
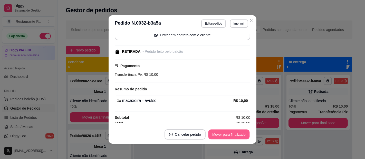
click at [224, 133] on button "Mover para finalizado" at bounding box center [228, 135] width 41 height 10
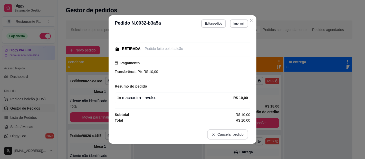
scroll to position [20, 0]
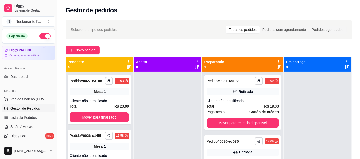
click at [277, 67] on div at bounding box center [279, 65] width 5 height 10
click at [277, 67] on icon at bounding box center [279, 67] width 4 height 4
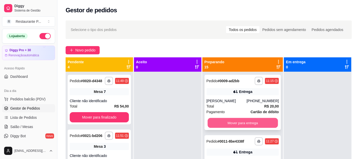
click at [246, 123] on button "Mover para entrega" at bounding box center [243, 123] width 70 height 10
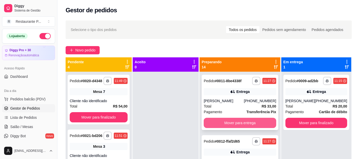
click at [248, 127] on button "Mover para entrega" at bounding box center [240, 123] width 73 height 10
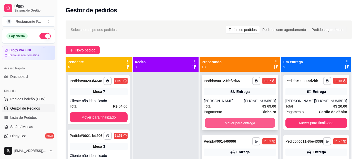
click at [247, 126] on button "Mover para entrega" at bounding box center [240, 123] width 70 height 10
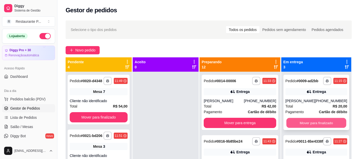
click at [306, 127] on button "Mover para finalizado" at bounding box center [317, 123] width 60 height 10
click at [308, 124] on button "Mover para finalizado" at bounding box center [317, 123] width 62 height 10
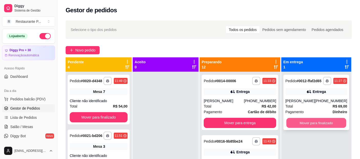
click at [313, 122] on button "Mover para finalizado" at bounding box center [317, 123] width 60 height 10
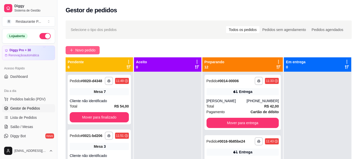
click at [92, 46] on button "Novo pedido" at bounding box center [83, 50] width 34 height 8
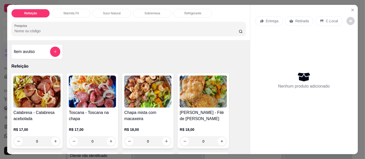
click at [155, 11] on p "Sobremesa" at bounding box center [152, 13] width 16 height 4
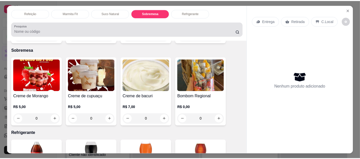
scroll to position [14, 0]
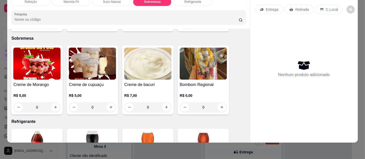
click at [69, 60] on img at bounding box center [92, 64] width 47 height 32
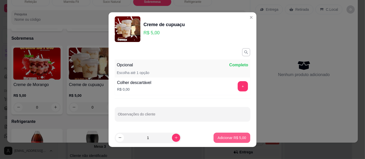
click at [233, 138] on p "Adicionar R$ 5,00" at bounding box center [232, 137] width 28 height 5
type input "1"
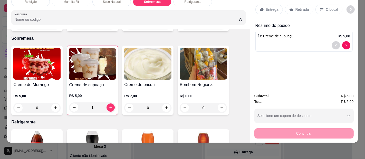
click at [326, 7] on p "C.Local" at bounding box center [332, 9] width 12 height 5
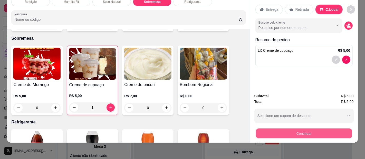
click at [319, 129] on button "Continuar" at bounding box center [304, 134] width 96 height 10
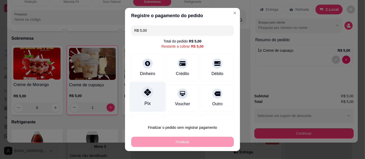
click at [149, 90] on div at bounding box center [147, 92] width 11 height 11
type input "R$ 0,00"
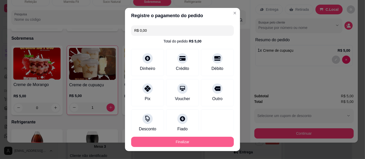
click at [163, 141] on button "Finalizar" at bounding box center [182, 142] width 103 height 10
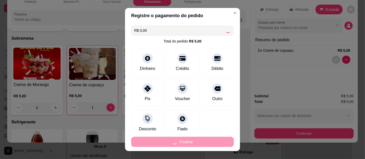
type input "0"
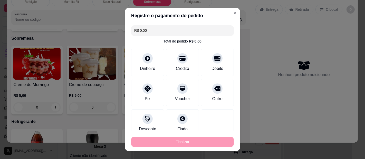
type input "-R$ 5,00"
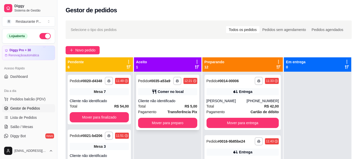
click at [171, 97] on div "**********" at bounding box center [167, 102] width 63 height 55
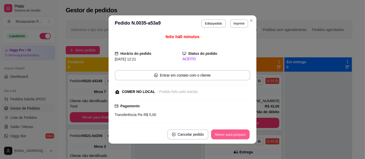
click at [230, 130] on button "Mover para preparo" at bounding box center [230, 135] width 38 height 10
click at [224, 132] on button "Mover para retirada disponível" at bounding box center [221, 135] width 55 height 10
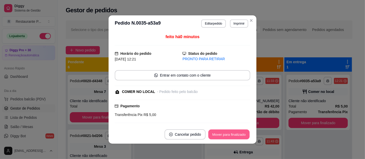
click at [221, 133] on button "Mover para finalizado" at bounding box center [228, 135] width 41 height 10
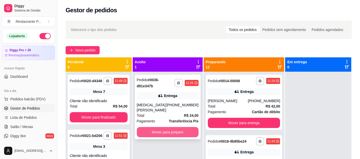
click at [169, 127] on button "Mover para preparo" at bounding box center [168, 132] width 62 height 10
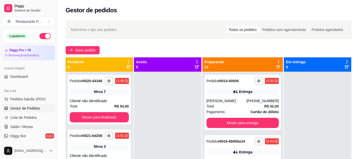
click at [277, 68] on icon at bounding box center [279, 67] width 4 height 4
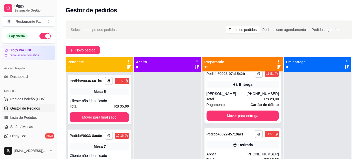
scroll to position [469, 0]
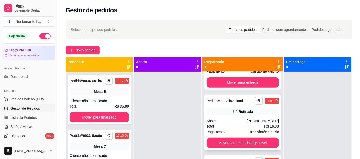
click at [248, 124] on div "[PHONE_NUMBER]" at bounding box center [263, 121] width 32 height 5
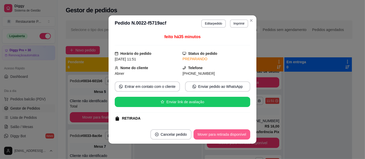
click at [222, 135] on button "Mover para retirada disponível" at bounding box center [221, 135] width 57 height 10
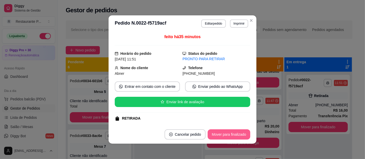
click at [222, 135] on button "Mover para finalizado" at bounding box center [229, 135] width 43 height 10
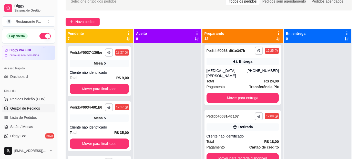
scroll to position [0, 0]
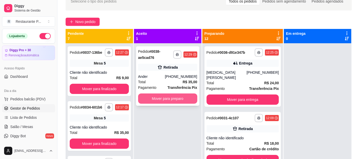
click at [165, 94] on button "Mover para preparo" at bounding box center [167, 99] width 59 height 10
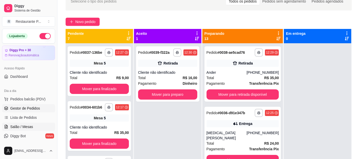
click at [28, 124] on span "Salão / Mesas" at bounding box center [21, 126] width 23 height 5
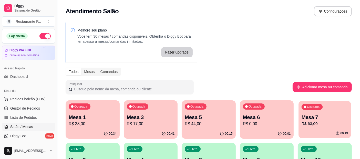
click at [318, 129] on button "Ocupada Mesa 7 R$ 63,00 00:43" at bounding box center [325, 119] width 52 height 37
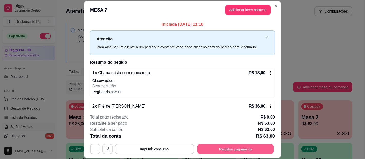
click at [224, 151] on button "Registrar pagamento" at bounding box center [235, 149] width 76 height 10
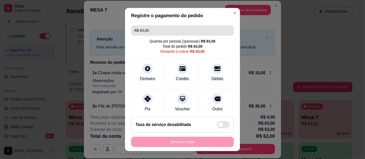
click at [163, 31] on input "R$ 63,00" at bounding box center [182, 30] width 96 height 10
click at [164, 32] on input "R$ 63,00" at bounding box center [182, 30] width 96 height 10
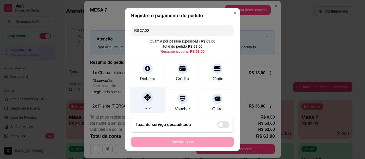
click at [142, 102] on div at bounding box center [147, 97] width 11 height 11
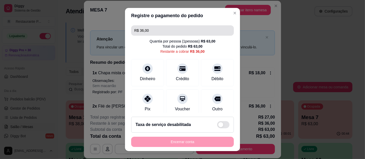
click at [158, 32] on input "R$ 36,00" at bounding box center [182, 30] width 96 height 10
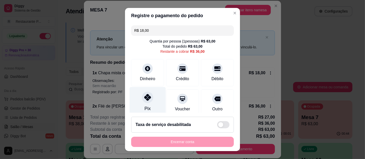
type input "R$ 18,00"
click at [138, 101] on div "Pix" at bounding box center [148, 102] width 36 height 30
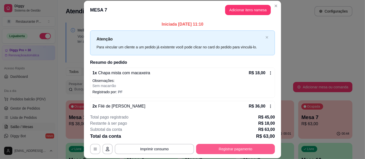
click at [221, 148] on button "Registrar pagamento" at bounding box center [235, 149] width 79 height 10
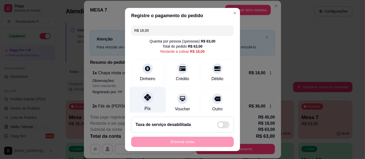
click at [139, 101] on div "Pix" at bounding box center [148, 102] width 36 height 30
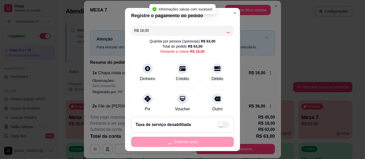
type input "R$ 0,00"
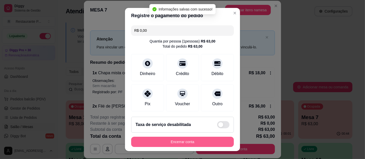
click at [164, 142] on button "Encerrar conta" at bounding box center [182, 142] width 103 height 10
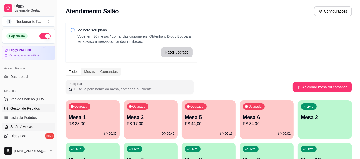
click at [20, 110] on span "Gestor de Pedidos" at bounding box center [25, 108] width 30 height 5
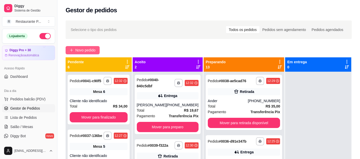
click at [84, 51] on span "Novo pedido" at bounding box center [85, 50] width 20 height 6
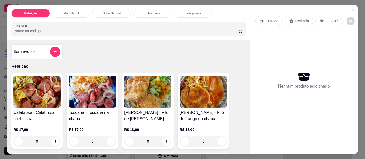
click at [104, 11] on p "Suco Natural" at bounding box center [112, 13] width 18 height 4
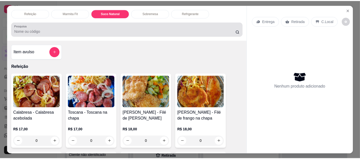
scroll to position [14, 0]
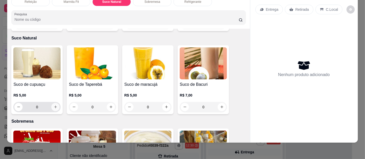
click at [54, 105] on icon "increase-product-quantity" at bounding box center [56, 107] width 4 height 4
type input "1"
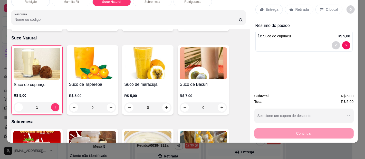
click at [328, 7] on p "C.Local" at bounding box center [332, 9] width 12 height 5
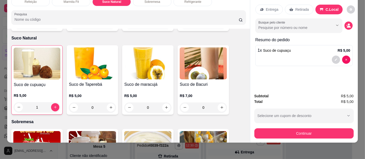
click at [302, 134] on div "Subtotal R$ 5,00 Total R$ 5,00 Selecione um cupom de desconto 1COMPRA Selecione…" at bounding box center [303, 116] width 107 height 54
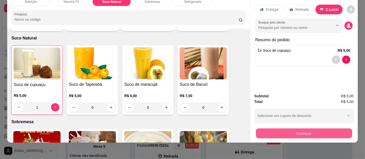
click at [306, 129] on button "Continuar" at bounding box center [304, 134] width 96 height 10
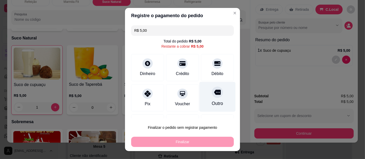
click at [212, 100] on div "Outro" at bounding box center [217, 97] width 36 height 30
type input "R$ 0,00"
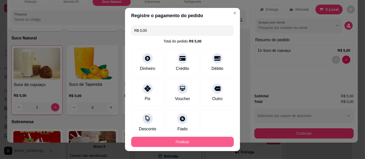
click at [205, 145] on button "Finalizar" at bounding box center [182, 142] width 103 height 10
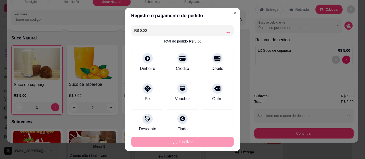
type input "0"
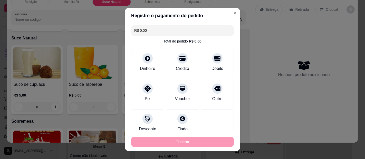
type input "-R$ 5,00"
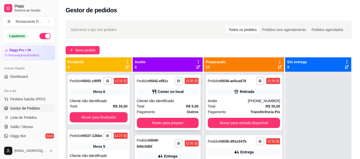
click at [183, 105] on div "Total R$ 5,00" at bounding box center [168, 107] width 62 height 6
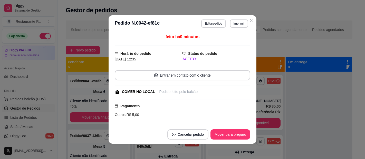
click at [228, 129] on footer "Cancelar pedido Mover para preparo" at bounding box center [183, 134] width 148 height 18
drag, startPoint x: 229, startPoint y: 130, endPoint x: 228, endPoint y: 133, distance: 2.6
click at [229, 131] on footer "Cancelar pedido Mover para preparo" at bounding box center [183, 134] width 148 height 18
click at [228, 133] on button "Mover para preparo" at bounding box center [230, 135] width 40 height 10
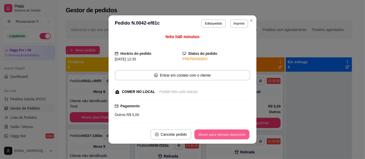
click at [217, 132] on button "Mover para retirada disponível" at bounding box center [221, 135] width 55 height 10
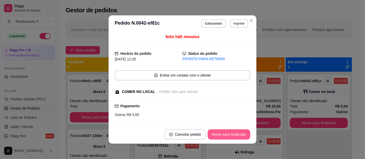
click at [231, 139] on button "Mover para finalizado" at bounding box center [229, 135] width 43 height 10
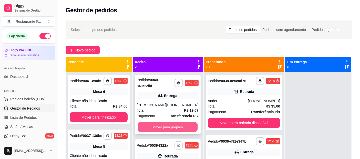
click at [166, 132] on div "Mover para preparo" at bounding box center [168, 127] width 62 height 10
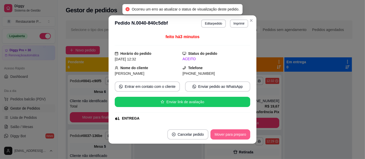
click at [221, 136] on button "Mover para preparo" at bounding box center [230, 135] width 40 height 10
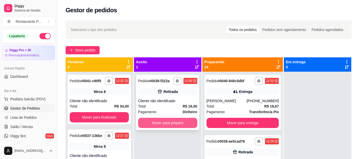
click at [164, 125] on button "Mover para preparo" at bounding box center [167, 123] width 59 height 10
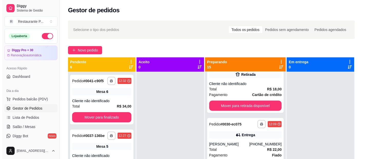
scroll to position [242, 0]
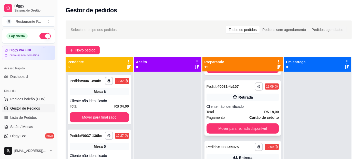
click at [264, 114] on strong "R$ 18,00" at bounding box center [271, 112] width 15 height 4
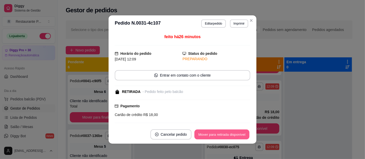
click at [241, 130] on button "Mover para retirada disponível" at bounding box center [221, 135] width 55 height 10
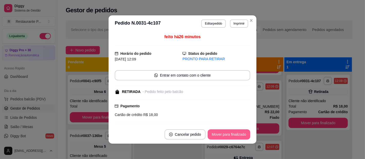
click at [241, 130] on button "Mover para finalizado" at bounding box center [229, 135] width 43 height 10
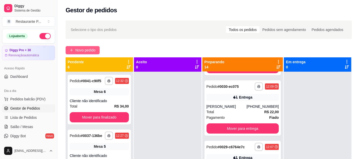
click at [95, 46] on button "Novo pedido" at bounding box center [83, 50] width 34 height 8
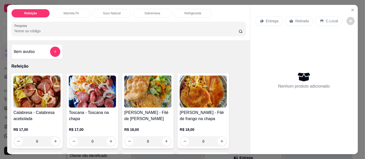
click at [153, 91] on img at bounding box center [147, 92] width 47 height 32
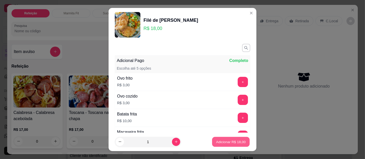
click at [218, 146] on button "Adicionar R$ 18,00" at bounding box center [231, 142] width 38 height 10
type input "1"
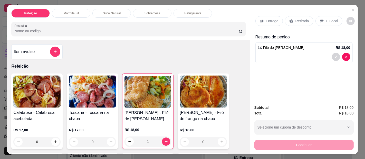
click at [266, 18] on p "Entrega" at bounding box center [272, 20] width 13 height 5
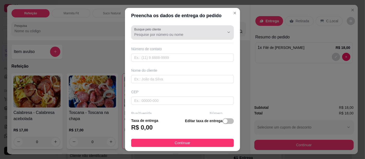
click at [159, 30] on label "Busque pelo cliente" at bounding box center [148, 29] width 28 height 4
click at [159, 32] on input "Busque pelo cliente" at bounding box center [175, 34] width 82 height 5
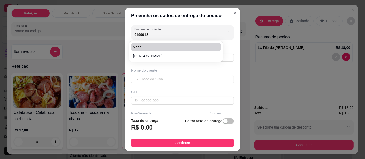
click at [142, 45] on span "Ygor" at bounding box center [173, 47] width 81 height 5
type input "Ygor"
type input "91999180984"
type input "Ygor"
type input "[PERSON_NAME]"
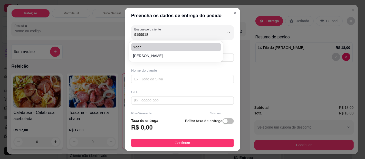
type input "2006"
type input "[GEOGRAPHIC_DATA]"
type input "Esquina com São domingos"
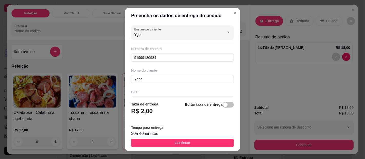
type input "Ygor"
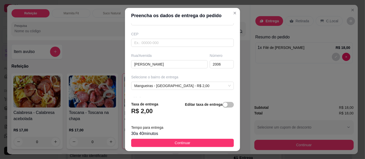
scroll to position [74, 0]
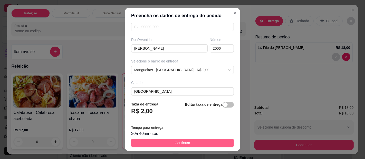
click at [185, 140] on span "Continuar" at bounding box center [183, 143] width 16 height 6
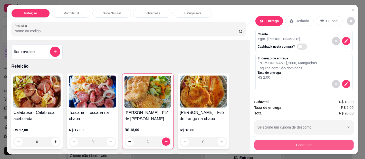
click at [302, 141] on button "Continuar" at bounding box center [303, 145] width 99 height 10
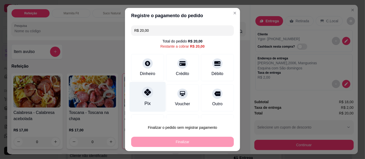
click at [145, 97] on div at bounding box center [147, 92] width 11 height 11
type input "R$ 0,00"
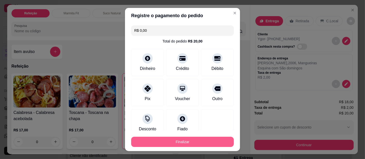
click at [165, 141] on button "Finalizar" at bounding box center [182, 142] width 103 height 10
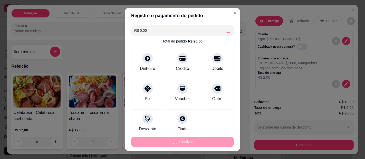
type input "0"
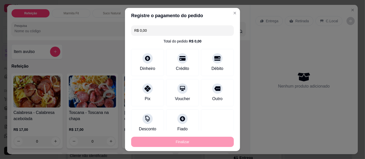
type input "-R$ 20,00"
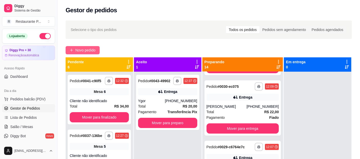
click at [90, 50] on span "Novo pedido" at bounding box center [85, 50] width 20 height 6
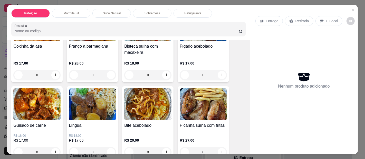
scroll to position [150, 0]
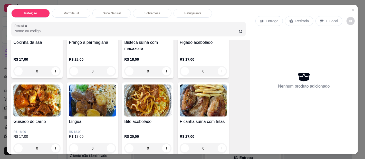
click at [157, 93] on img at bounding box center [147, 101] width 47 height 32
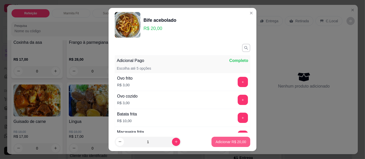
click at [221, 144] on p "Adicionar R$ 20,00" at bounding box center [230, 142] width 31 height 5
type input "1"
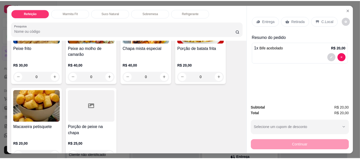
scroll to position [400, 0]
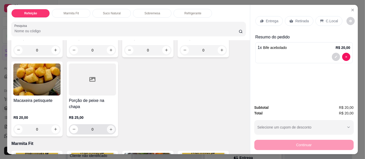
click at [107, 125] on button "increase-product-quantity" at bounding box center [111, 129] width 8 height 8
type input "1"
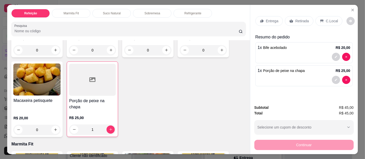
click at [300, 18] on p "Retirada" at bounding box center [302, 20] width 14 height 5
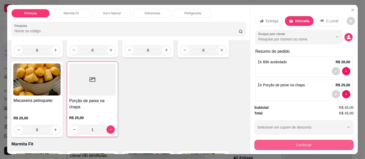
click at [299, 143] on button "Continuar" at bounding box center [303, 145] width 99 height 10
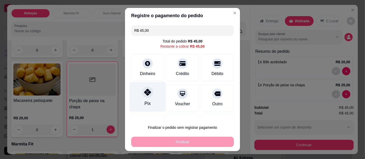
click at [139, 96] on div "Pix" at bounding box center [148, 97] width 36 height 30
type input "R$ 0,00"
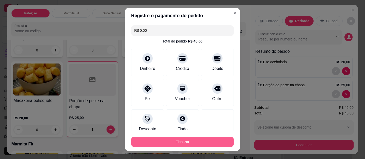
click at [180, 142] on button "Finalizar" at bounding box center [182, 142] width 103 height 10
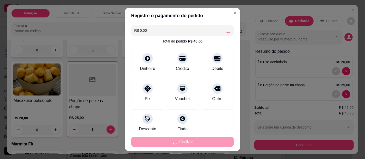
type input "0"
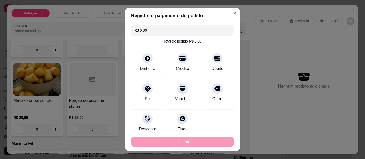
type input "-R$ 45,00"
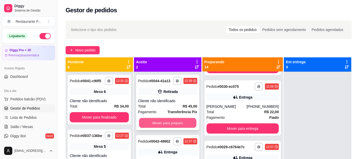
click at [174, 122] on button "Mover para preparo" at bounding box center [167, 123] width 57 height 10
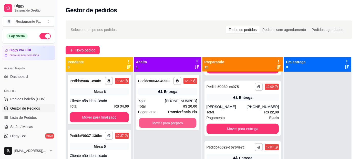
click at [174, 122] on button "Mover para preparo" at bounding box center [167, 123] width 57 height 10
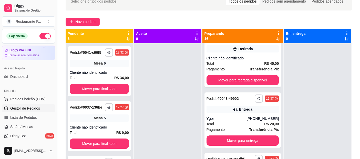
scroll to position [0, 0]
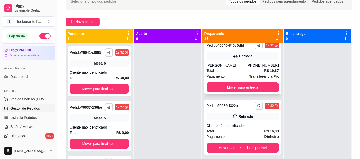
click at [264, 73] on strong "R$ 19,67" at bounding box center [271, 71] width 15 height 4
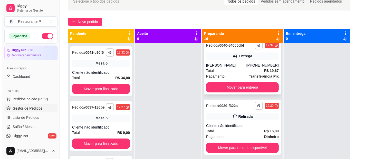
scroll to position [124, 0]
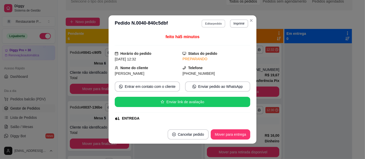
click at [214, 24] on button "Editar pedido" at bounding box center [214, 23] width 24 height 8
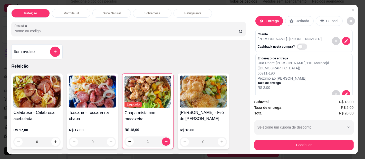
click at [205, 92] on img at bounding box center [203, 92] width 47 height 32
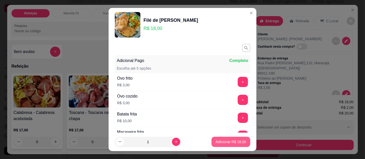
click at [226, 142] on p "Adicionar R$ 18,00" at bounding box center [230, 142] width 31 height 5
type input "1"
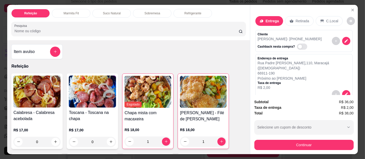
click at [297, 44] on span "Automatic updates" at bounding box center [302, 47] width 10 height 6
click at [297, 47] on input "Automatic updates" at bounding box center [298, 48] width 3 height 3
checkbox input "true"
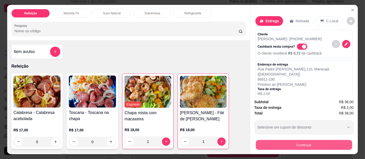
click at [316, 143] on button "Continuar" at bounding box center [304, 145] width 96 height 10
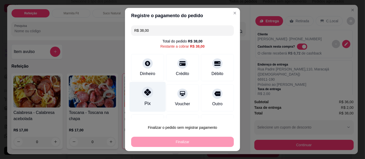
click at [146, 93] on icon at bounding box center [147, 92] width 7 height 7
type input "R$ 0,00"
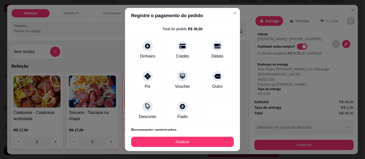
scroll to position [34, 0]
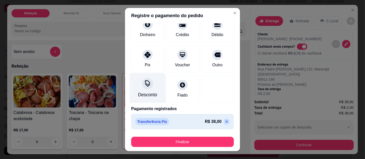
click at [138, 93] on div "Desconto" at bounding box center [147, 95] width 19 height 7
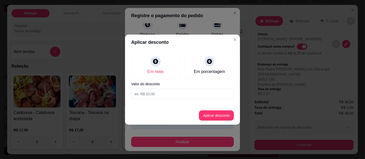
click at [158, 90] on input at bounding box center [182, 94] width 103 height 10
type input "0,33"
click at [217, 113] on button "Aplicar desconto" at bounding box center [216, 116] width 35 height 10
type input "-R$ 0,33"
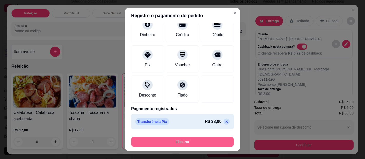
click at [170, 141] on button "Finalizar" at bounding box center [182, 142] width 103 height 10
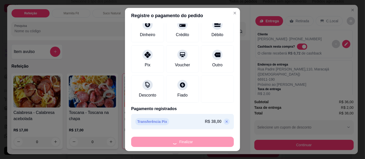
type input "0"
type input "-R$ 38,33"
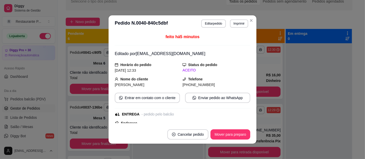
scroll to position [59, 0]
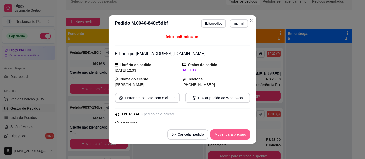
click at [234, 134] on button "Mover para preparo" at bounding box center [230, 135] width 40 height 10
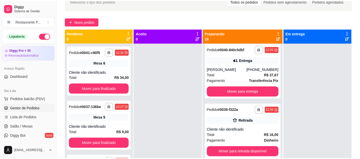
scroll to position [128, 0]
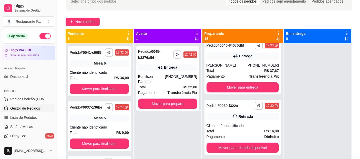
drag, startPoint x: 250, startPoint y: 20, endPoint x: 165, endPoint y: 18, distance: 84.4
click at [165, 18] on div "Novo pedido" at bounding box center [209, 22] width 287 height 8
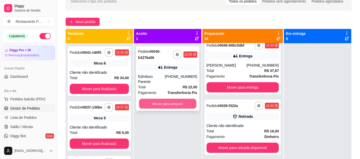
click at [168, 99] on button "Mover para preparo" at bounding box center [167, 104] width 57 height 10
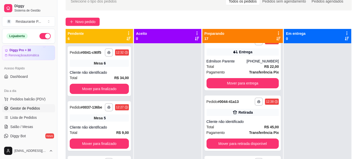
scroll to position [0, 0]
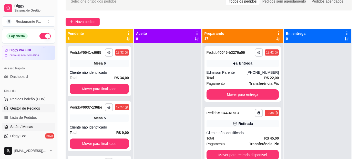
click at [27, 128] on span "Salão / Mesas" at bounding box center [21, 126] width 23 height 5
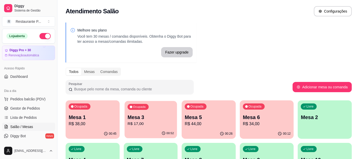
click at [152, 125] on p "R$ 17,00" at bounding box center [150, 124] width 46 height 6
click at [26, 110] on span "Gestor de Pedidos" at bounding box center [25, 108] width 30 height 5
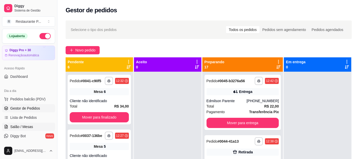
click at [25, 129] on span "Salão / Mesas" at bounding box center [21, 126] width 23 height 5
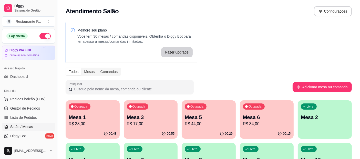
click at [161, 129] on div "Ocupada Mesa 3 R$ 17,00" at bounding box center [151, 115] width 54 height 28
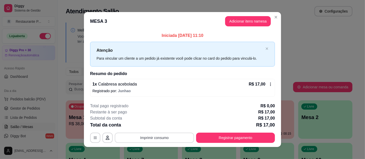
click at [166, 137] on button "Imprimir consumo" at bounding box center [154, 138] width 79 height 10
click at [148, 121] on div "Escolha a impressora Impressora" at bounding box center [154, 122] width 42 height 17
click at [153, 127] on button "Impressora" at bounding box center [154, 126] width 36 height 8
click at [159, 138] on button "Imprimir consumo" at bounding box center [154, 138] width 79 height 10
click at [152, 126] on button "Impressora" at bounding box center [154, 126] width 36 height 8
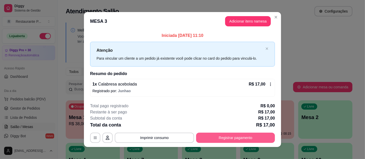
click at [237, 140] on button "Registrar pagamento" at bounding box center [235, 138] width 79 height 10
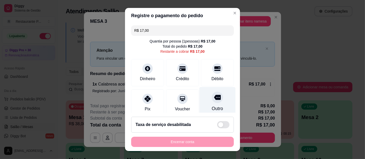
click at [212, 101] on div at bounding box center [217, 97] width 11 height 11
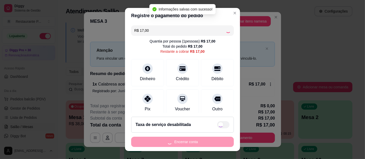
type input "R$ 0,00"
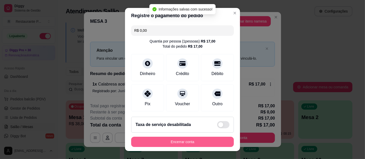
click at [189, 143] on button "Encerrar conta" at bounding box center [182, 142] width 103 height 10
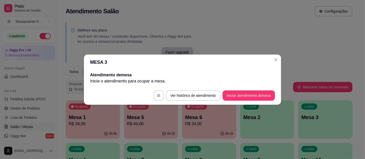
click at [272, 55] on header "MESA 3" at bounding box center [182, 62] width 197 height 15
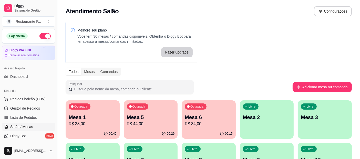
click at [149, 126] on p "R$ 44,00" at bounding box center [151, 124] width 48 height 6
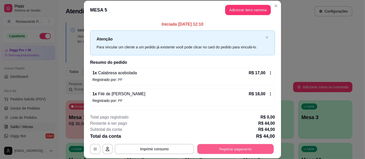
click at [238, 153] on button "Registrar pagamento" at bounding box center [235, 149] width 76 height 10
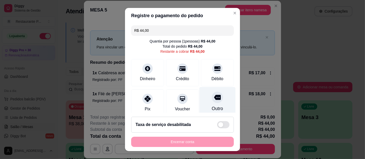
click at [203, 102] on div "Outro" at bounding box center [217, 102] width 36 height 30
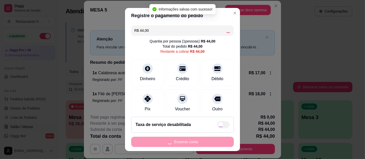
type input "R$ 0,00"
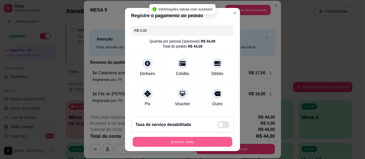
click at [185, 140] on button "Encerrar conta" at bounding box center [183, 142] width 100 height 10
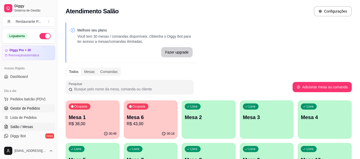
click at [31, 108] on span "Gestor de Pedidos" at bounding box center [25, 108] width 30 height 5
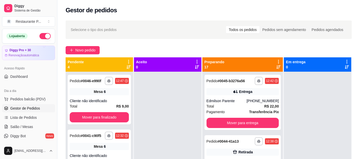
click at [277, 66] on icon at bounding box center [279, 67] width 4 height 4
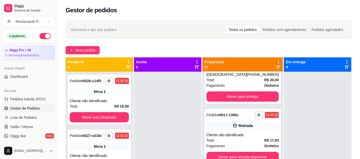
scroll to position [96, 0]
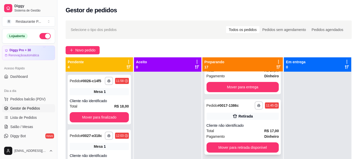
click at [264, 133] on strong "R$ 17,00" at bounding box center [271, 131] width 15 height 4
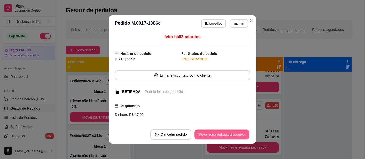
click at [231, 136] on button "Mover para retirada disponível" at bounding box center [221, 135] width 55 height 10
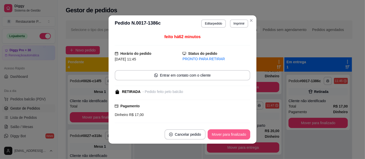
click at [229, 134] on button "Mover para finalizado" at bounding box center [229, 135] width 43 height 10
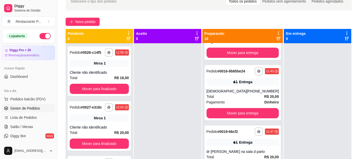
scroll to position [59, 0]
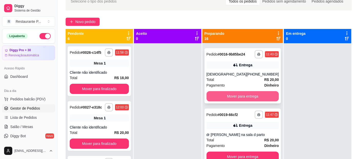
click at [251, 102] on button "Mover para entrega" at bounding box center [243, 96] width 73 height 10
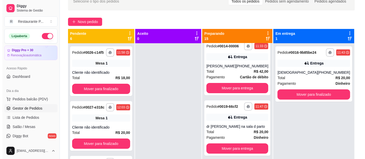
scroll to position [34, 0]
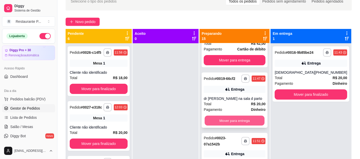
click at [240, 122] on button "Mover para entrega" at bounding box center [235, 121] width 60 height 10
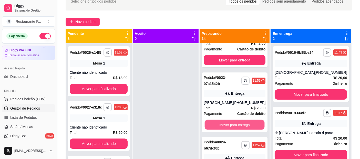
click at [240, 122] on button "Mover para entrega" at bounding box center [235, 125] width 60 height 10
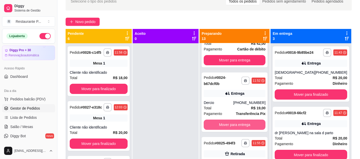
click at [240, 122] on button "Mover para entrega" at bounding box center [235, 125] width 62 height 10
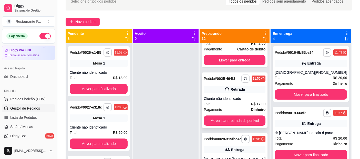
click at [253, 99] on div "Cliente não identificado" at bounding box center [235, 98] width 62 height 5
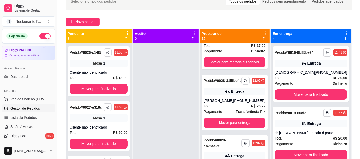
scroll to position [96, 0]
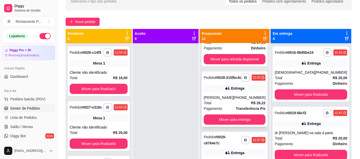
click at [258, 118] on div "**********" at bounding box center [235, 99] width 66 height 55
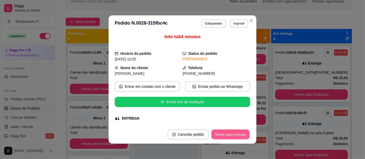
click at [237, 130] on button "Mover para entrega" at bounding box center [230, 135] width 38 height 10
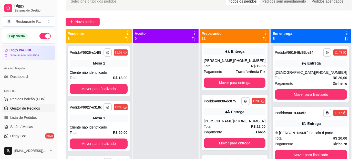
scroll to position [141, 0]
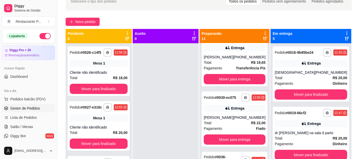
click at [345, 31] on icon at bounding box center [347, 33] width 5 height 5
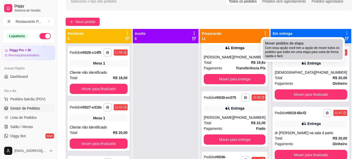
click at [277, 53] on span "Com essa opção você tem a opção de mover todos os pedidos que estão em uma etap…" at bounding box center [303, 52] width 76 height 12
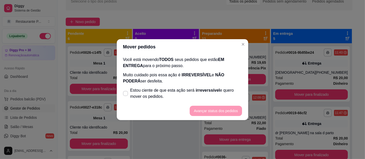
click at [121, 92] on div "Você está movendo TODOS seus pedidos que estão EM ENTREGA para o próximo passo.…" at bounding box center [182, 78] width 131 height 47
click at [123, 92] on span at bounding box center [125, 93] width 5 height 5
click at [123, 94] on input "Estou ciente de que esta ação será irreverssível e quero mover os pedidos." at bounding box center [124, 95] width 3 height 3
checkbox input "true"
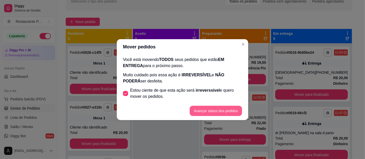
click at [212, 109] on button "Avançar status dos pedidos" at bounding box center [216, 111] width 52 height 10
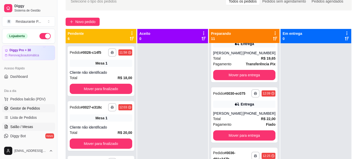
click at [23, 126] on span "Salão / Mesas" at bounding box center [21, 126] width 23 height 5
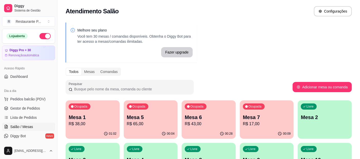
click at [86, 121] on p "R$ 38,00" at bounding box center [93, 124] width 48 height 6
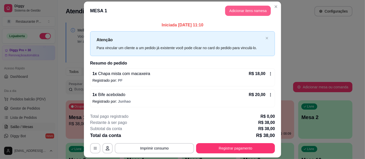
click at [238, 10] on button "Adicionar itens na mesa" at bounding box center [248, 11] width 46 height 10
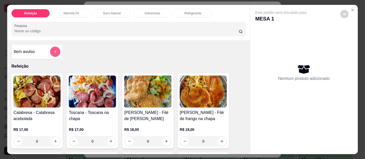
click at [51, 47] on button "add-separate-item" at bounding box center [55, 52] width 10 height 10
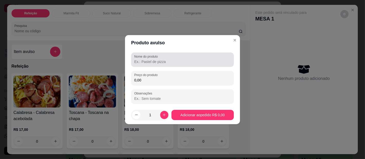
click at [163, 60] on input "Nome do produto" at bounding box center [182, 61] width 96 height 5
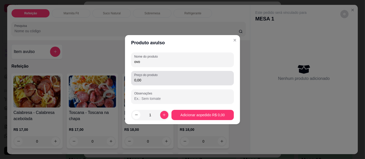
type input "ovo"
click at [161, 77] on div "0,00" at bounding box center [182, 78] width 96 height 10
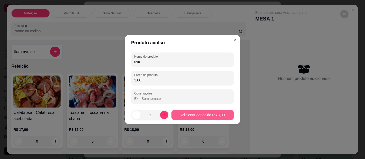
type input "3,00"
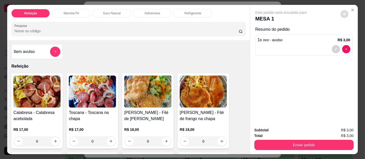
click at [344, 11] on button "decrease-product-quantity" at bounding box center [344, 14] width 8 height 8
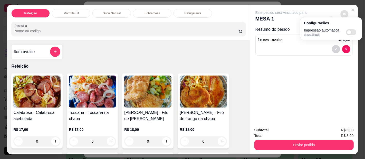
click at [292, 71] on div "Este pedido será vinculado para MESA 1 Resumo do pedido 1 x ovo - avulso R$ 3,00" at bounding box center [303, 64] width 107 height 119
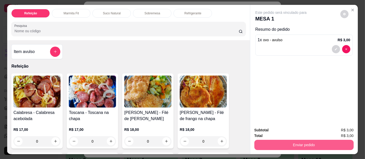
click at [283, 140] on button "Enviar pedido" at bounding box center [303, 145] width 99 height 10
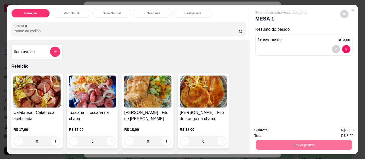
click at [342, 129] on button "Enviar pedido" at bounding box center [340, 130] width 28 height 9
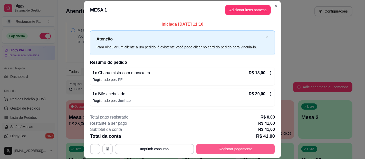
click at [228, 152] on button "Registrar pagamento" at bounding box center [235, 149] width 79 height 10
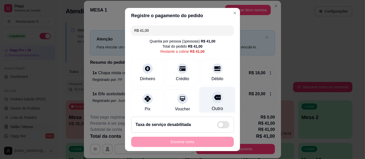
click at [211, 102] on div "Outro" at bounding box center [217, 102] width 36 height 30
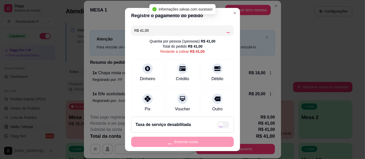
type input "R$ 0,00"
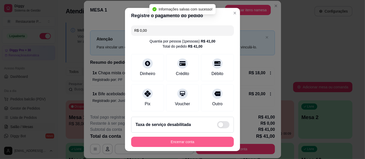
click at [179, 143] on button "Encerrar conta" at bounding box center [182, 142] width 103 height 10
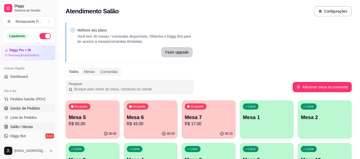
click at [31, 104] on link "Gestor de Pedidos" at bounding box center [28, 108] width 53 height 8
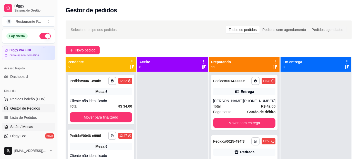
click at [33, 125] on link "Salão / Mesas" at bounding box center [28, 127] width 53 height 8
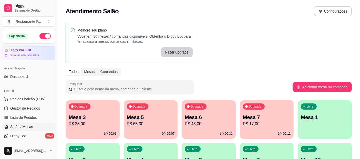
click at [207, 123] on p "R$ 43,00" at bounding box center [209, 124] width 48 height 6
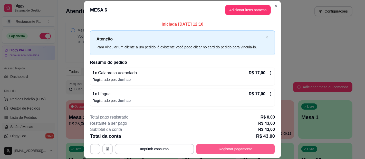
click at [227, 148] on button "Registrar pagamento" at bounding box center [235, 149] width 79 height 10
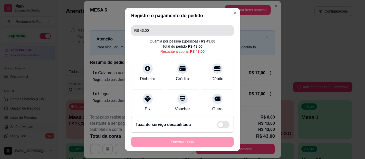
click at [202, 30] on input "R$ 43,00" at bounding box center [182, 30] width 96 height 10
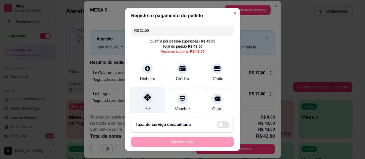
type input "R$ 21,50"
click at [138, 97] on div "Pix" at bounding box center [148, 102] width 36 height 30
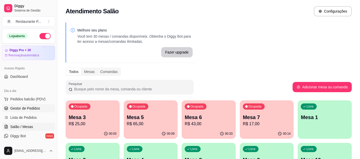
click at [33, 106] on span "Gestor de Pedidos" at bounding box center [25, 108] width 30 height 5
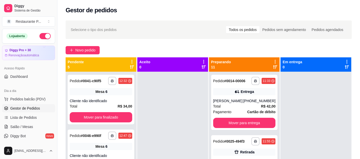
click at [274, 66] on icon at bounding box center [275, 67] width 4 height 4
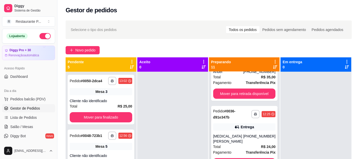
click at [249, 140] on div "**********" at bounding box center [244, 138] width 67 height 65
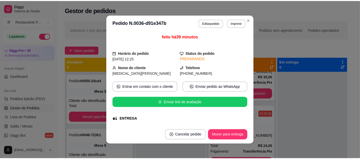
scroll to position [336, 0]
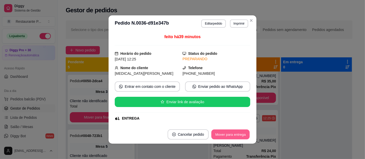
click at [232, 136] on button "Mover para entrega" at bounding box center [230, 135] width 38 height 10
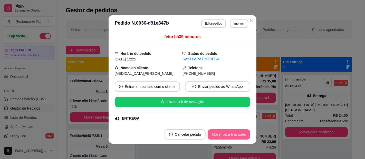
click at [229, 134] on button "Mover para finalizado" at bounding box center [229, 135] width 43 height 10
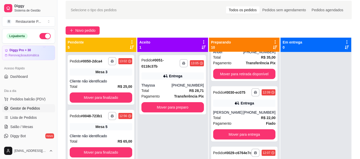
scroll to position [28, 0]
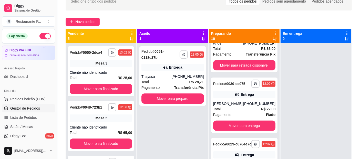
click at [177, 8] on div "Selecione o tipo dos pedidos Todos os pedidos Pedidos sem agendamento Pedidos a…" at bounding box center [209, 1] width 287 height 18
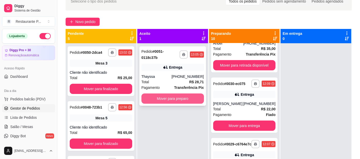
click at [181, 95] on button "Mover para preparo" at bounding box center [173, 99] width 63 height 10
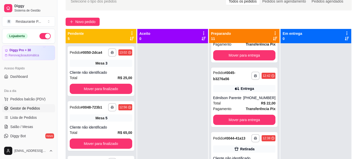
scroll to position [0, 0]
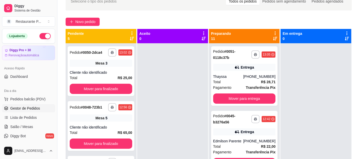
click at [273, 40] on icon at bounding box center [275, 39] width 4 height 4
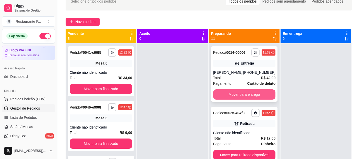
click at [239, 93] on button "Mover para entrega" at bounding box center [244, 95] width 63 height 10
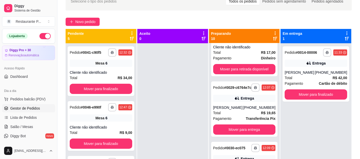
scroll to position [40, 0]
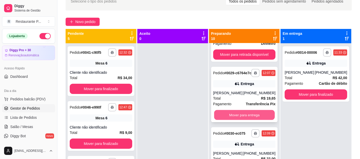
click at [245, 115] on button "Mover para entrega" at bounding box center [244, 115] width 61 height 10
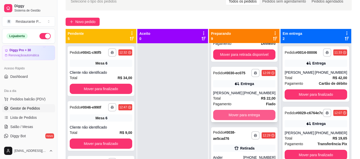
click at [249, 114] on button "Mover para entrega" at bounding box center [244, 115] width 63 height 10
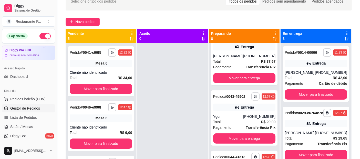
scroll to position [209, 0]
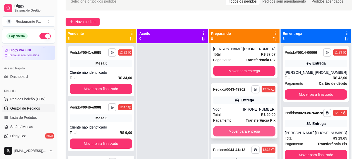
click at [242, 137] on button "Mover para entrega" at bounding box center [244, 131] width 63 height 10
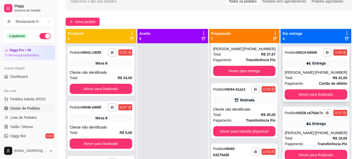
click at [319, 89] on div "**********" at bounding box center [316, 73] width 67 height 55
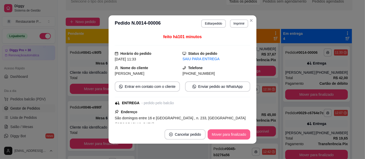
click at [225, 131] on button "Mover para finalizado" at bounding box center [229, 135] width 43 height 10
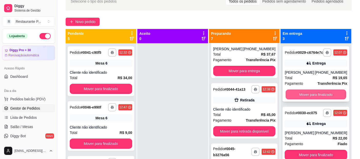
click at [311, 99] on button "Mover para finalizado" at bounding box center [316, 95] width 61 height 10
click at [314, 93] on button "Mover para finalizado" at bounding box center [316, 95] width 63 height 10
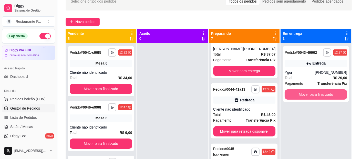
click at [314, 93] on button "Mover para finalizado" at bounding box center [316, 95] width 63 height 10
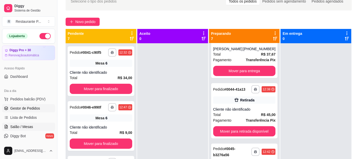
click at [27, 126] on span "Salão / Mesas" at bounding box center [21, 126] width 23 height 5
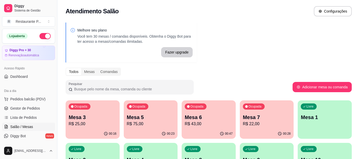
click at [211, 125] on p "R$ 43,00" at bounding box center [209, 124] width 48 height 6
click at [154, 130] on div "00:23" at bounding box center [151, 134] width 54 height 10
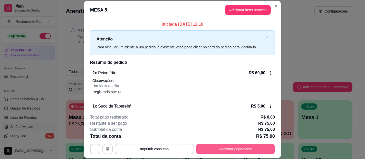
click at [225, 151] on button "Registrar pagamento" at bounding box center [235, 149] width 79 height 10
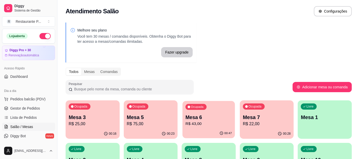
click at [206, 121] on p "R$ 43,00" at bounding box center [209, 124] width 46 height 6
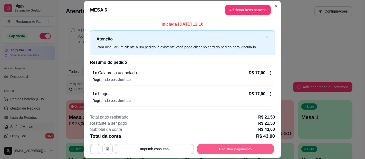
click at [230, 151] on button "Registrar pagamento" at bounding box center [235, 149] width 76 height 10
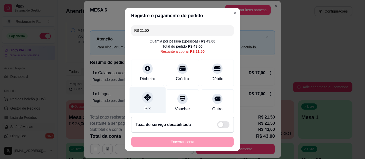
click at [146, 103] on div "Pix" at bounding box center [148, 102] width 36 height 30
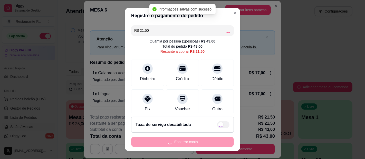
type input "R$ 0,00"
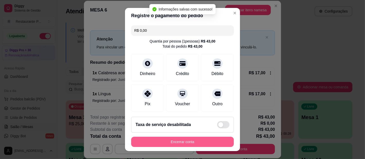
click at [192, 141] on button "Encerrar conta" at bounding box center [182, 142] width 103 height 10
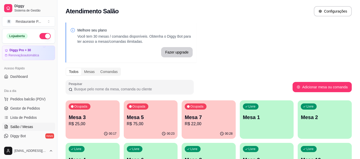
click at [194, 122] on p "R$ 22,00" at bounding box center [209, 124] width 48 height 6
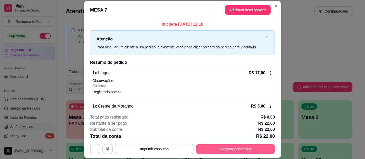
click at [211, 146] on button "Registrar pagamento" at bounding box center [235, 149] width 79 height 10
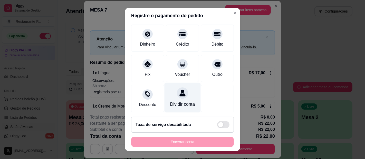
scroll to position [37, 0]
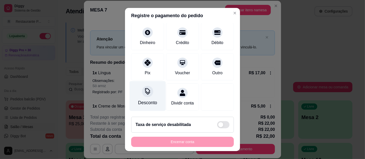
click at [143, 100] on div "Desconto" at bounding box center [147, 103] width 19 height 7
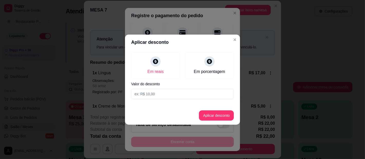
click at [152, 93] on input at bounding box center [182, 94] width 103 height 10
type input "17,00"
click at [223, 115] on button "Aplicar desconto" at bounding box center [217, 116] width 34 height 10
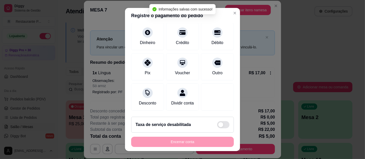
drag, startPoint x: 228, startPoint y: 74, endPoint x: 237, endPoint y: 66, distance: 11.3
click at [237, 66] on section "Registre o pagamento do pedido R$ 5,00 Quantia por pessoa ( 1 pessoas) R$ 5,00 …" at bounding box center [182, 79] width 115 height 143
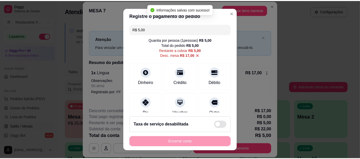
scroll to position [0, 0]
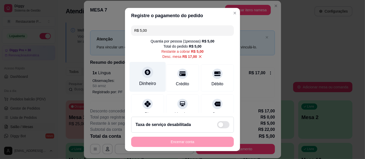
click at [147, 83] on div "Dinheiro" at bounding box center [147, 83] width 17 height 7
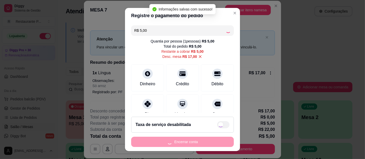
type input "R$ 0,00"
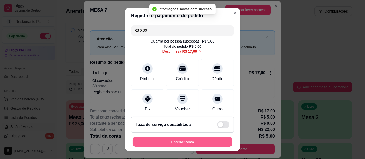
click at [176, 140] on button "Encerrar conta" at bounding box center [183, 142] width 100 height 10
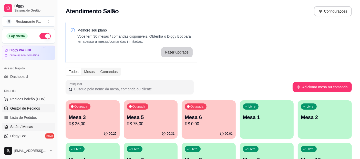
click at [24, 110] on span "Gestor de Pedidos" at bounding box center [25, 108] width 30 height 5
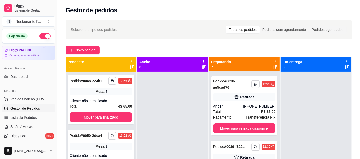
scroll to position [58, 0]
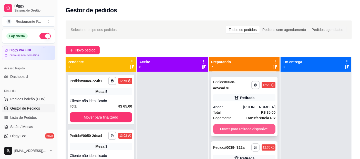
click at [248, 124] on button "Mover para retirada disponível" at bounding box center [244, 129] width 63 height 10
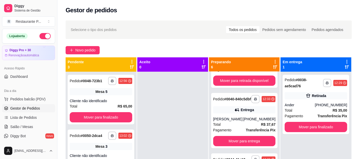
scroll to position [105, 0]
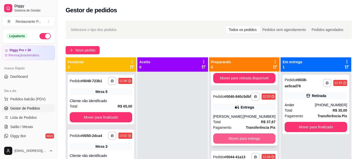
click at [243, 141] on button "Mover para entrega" at bounding box center [244, 139] width 63 height 10
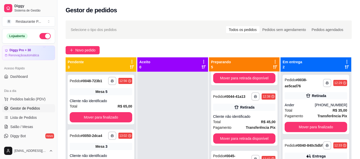
click at [273, 67] on div at bounding box center [275, 65] width 5 height 10
click at [273, 66] on icon at bounding box center [275, 67] width 4 height 4
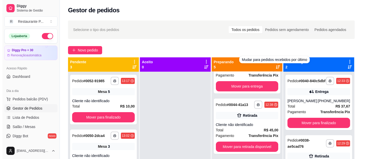
scroll to position [0, 0]
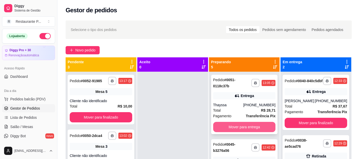
click at [239, 123] on button "Mover para entrega" at bounding box center [244, 127] width 63 height 10
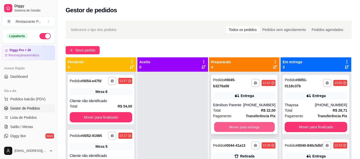
click at [241, 125] on button "Mover para entrega" at bounding box center [244, 127] width 61 height 10
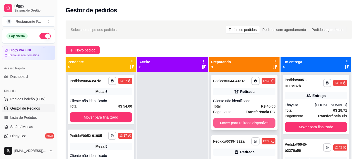
click at [252, 124] on button "Mover para retirada disponível" at bounding box center [244, 123] width 63 height 10
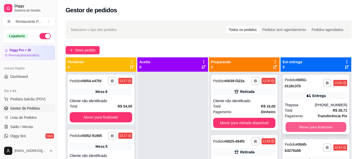
click at [297, 123] on button "Mover para finalizado" at bounding box center [316, 127] width 61 height 10
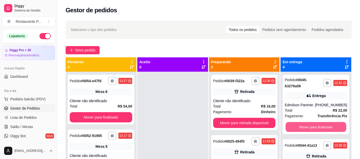
click at [297, 123] on button "Mover para finalizado" at bounding box center [316, 127] width 61 height 10
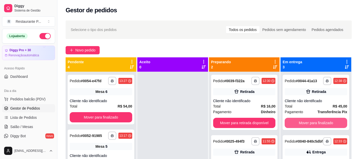
click at [297, 123] on button "Mover para finalizado" at bounding box center [316, 123] width 63 height 10
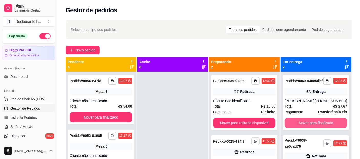
click at [297, 123] on button "Mover para finalizado" at bounding box center [316, 123] width 63 height 10
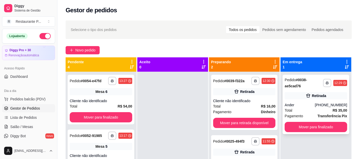
click at [328, 122] on button "Mover para finalizado" at bounding box center [316, 127] width 63 height 10
click at [302, 127] on button "Mover para finalizado" at bounding box center [316, 127] width 63 height 10
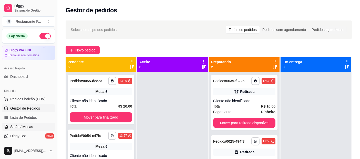
click at [25, 127] on span "Salão / Mesas" at bounding box center [21, 126] width 23 height 5
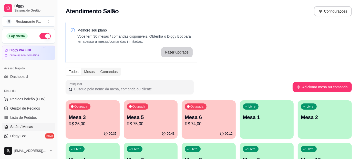
click at [170, 121] on p "R$ 75,00" at bounding box center [151, 124] width 48 height 6
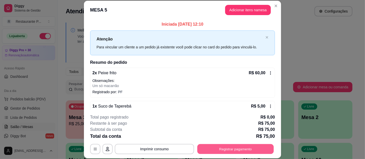
click at [230, 150] on button "Registrar pagamento" at bounding box center [235, 149] width 76 height 10
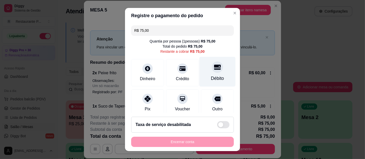
click at [212, 78] on div "Débito" at bounding box center [217, 78] width 13 height 7
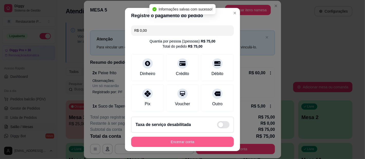
type input "R$ 0,00"
click at [183, 142] on button "Encerrar conta" at bounding box center [182, 142] width 103 height 10
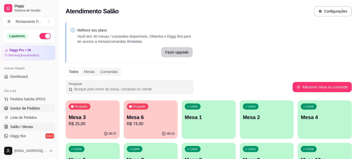
click at [17, 105] on link "Gestor de Pedidos" at bounding box center [28, 108] width 53 height 8
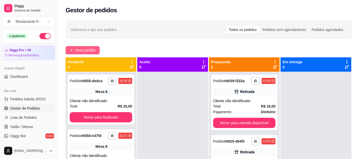
click at [95, 49] on span "Novo pedido" at bounding box center [85, 50] width 20 height 6
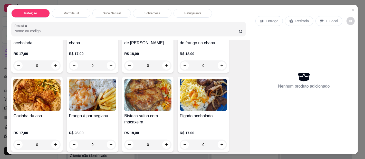
scroll to position [104, 0]
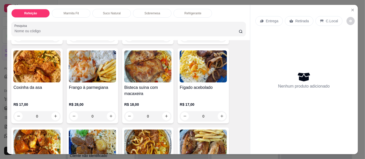
click at [111, 11] on p "Suco Natural" at bounding box center [112, 13] width 18 height 4
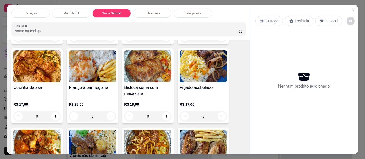
scroll to position [14, 0]
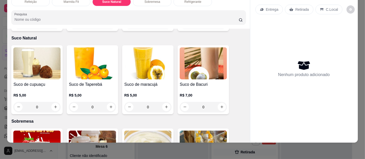
click at [29, 50] on img at bounding box center [36, 63] width 47 height 32
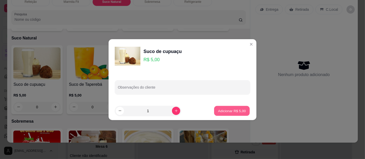
click at [227, 106] on button "Adicionar R$ 5,00" at bounding box center [232, 111] width 36 height 10
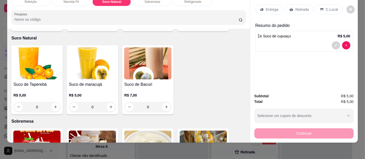
click at [326, 5] on div "C.Local" at bounding box center [328, 10] width 27 height 10
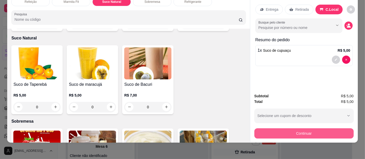
click at [308, 129] on button "Continuar" at bounding box center [303, 134] width 99 height 10
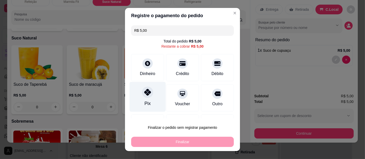
click at [140, 99] on div "Pix" at bounding box center [148, 97] width 36 height 30
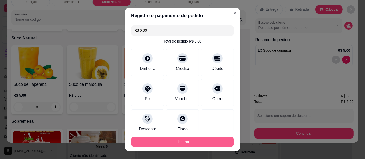
click at [171, 139] on button "Finalizar" at bounding box center [182, 142] width 103 height 10
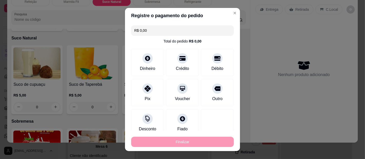
type input "-R$ 5,00"
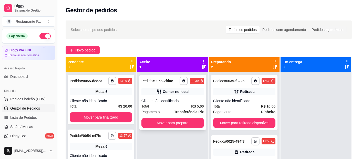
click at [167, 94] on div "Comer no local" at bounding box center [176, 91] width 26 height 5
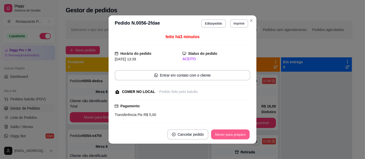
click at [230, 133] on button "Mover para preparo" at bounding box center [230, 135] width 38 height 10
click at [230, 133] on button "Mover para retirada disponível" at bounding box center [221, 135] width 57 height 10
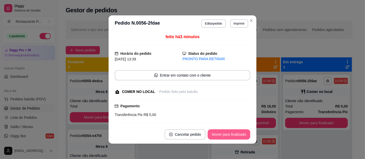
click at [230, 133] on button "Mover para finalizado" at bounding box center [229, 135] width 43 height 10
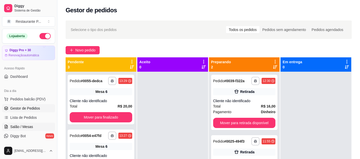
click at [26, 127] on span "Salão / Mesas" at bounding box center [21, 126] width 23 height 5
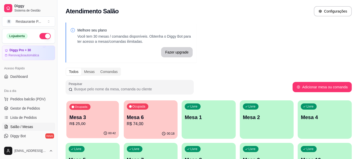
click at [100, 120] on p "Mesa 3" at bounding box center [93, 117] width 46 height 7
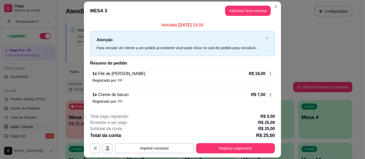
click at [224, 142] on div "**********" at bounding box center [182, 134] width 185 height 40
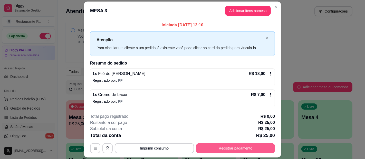
click at [225, 145] on button "Registrar pagamento" at bounding box center [235, 148] width 79 height 10
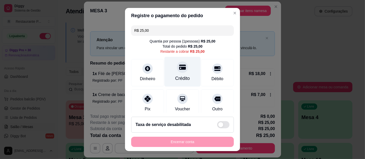
click at [175, 77] on div "Crédito" at bounding box center [182, 78] width 15 height 7
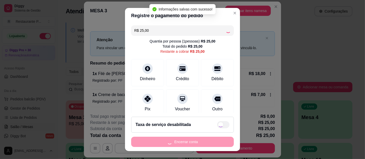
type input "R$ 0,00"
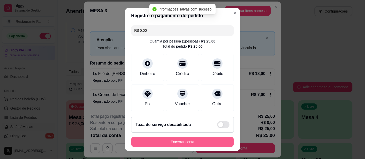
click at [184, 141] on button "Encerrar conta" at bounding box center [182, 142] width 103 height 10
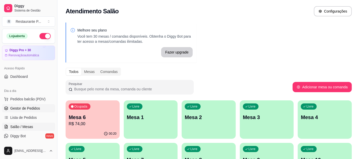
click at [24, 106] on span "Gestor de Pedidos" at bounding box center [25, 108] width 30 height 5
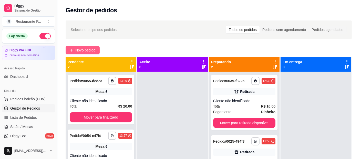
click at [84, 47] on button "Novo pedido" at bounding box center [83, 50] width 34 height 8
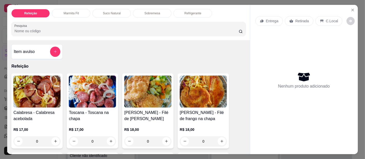
click at [109, 11] on p "Suco Natural" at bounding box center [112, 13] width 18 height 4
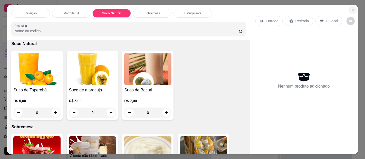
click at [352, 6] on button "Close" at bounding box center [352, 10] width 8 height 8
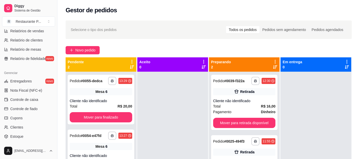
scroll to position [169, 0]
click at [13, 135] on span "Estoque" at bounding box center [16, 136] width 13 height 5
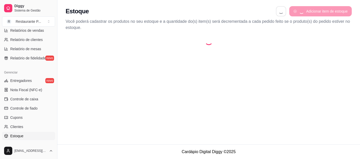
select select "QUANTITY_ORDER"
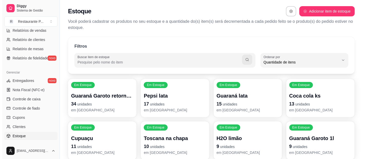
scroll to position [5, 0]
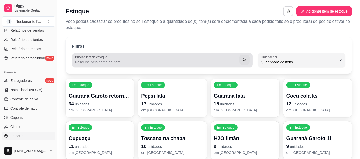
click at [193, 63] on input "Buscar item de estoque" at bounding box center [157, 62] width 164 height 5
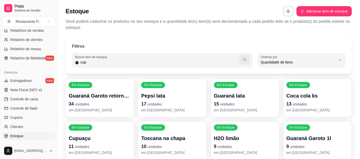
type input "cup"
click at [249, 60] on button "button" at bounding box center [245, 60] width 10 height 10
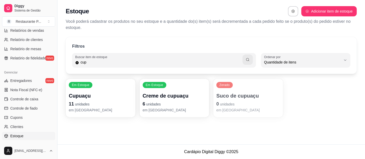
click at [231, 98] on p "Suco de cupuaçu" at bounding box center [248, 95] width 64 height 7
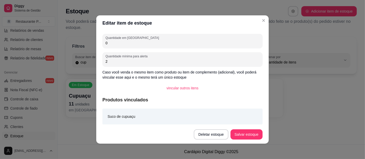
click at [124, 43] on input "0" at bounding box center [182, 43] width 154 height 5
type input "1"
click at [241, 132] on button "Salvar estoque" at bounding box center [246, 135] width 32 height 10
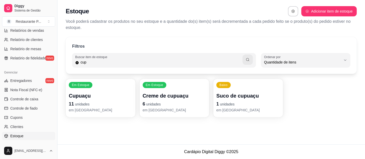
drag, startPoint x: 55, startPoint y: 93, endPoint x: 63, endPoint y: 90, distance: 8.1
click at [63, 90] on div "Diggy Sistema de Gestão R Restaurante P ... Loja aberta Diggy Pro + 30 Renovaçã…" at bounding box center [182, 79] width 365 height 159
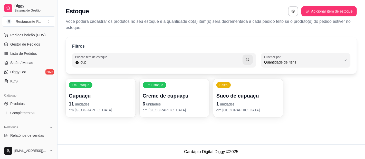
scroll to position [31, 0]
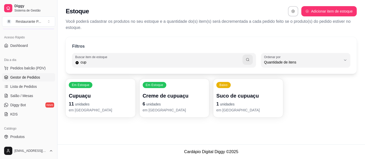
click at [38, 78] on span "Gestor de Pedidos" at bounding box center [25, 77] width 30 height 5
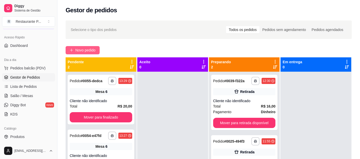
click at [79, 50] on span "Novo pedido" at bounding box center [85, 50] width 20 height 6
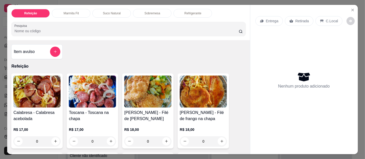
click at [106, 11] on p "Suco Natural" at bounding box center [112, 13] width 18 height 4
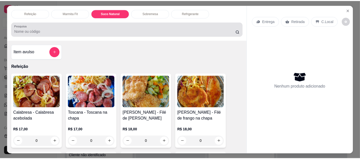
scroll to position [14, 0]
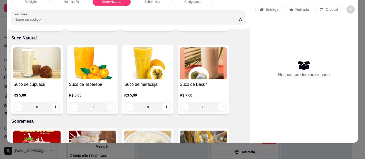
click at [11, 68] on div "Suco de cupuaçu R$ 5,00 0" at bounding box center [36, 79] width 51 height 69
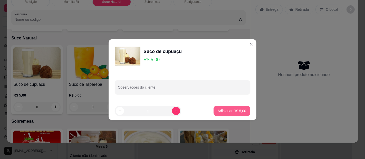
click at [219, 111] on p "Adicionar R$ 5,00" at bounding box center [232, 111] width 28 height 5
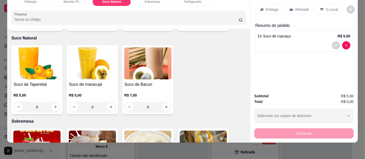
click at [269, 7] on p "Entrega" at bounding box center [272, 9] width 13 height 5
click at [326, 7] on p "C.Local" at bounding box center [332, 9] width 12 height 5
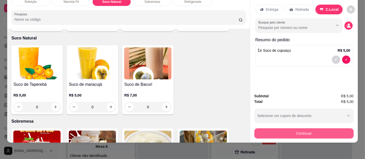
click at [315, 129] on button "Continuar" at bounding box center [303, 134] width 99 height 10
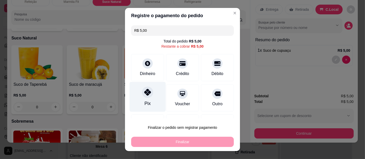
click at [144, 100] on div "Pix" at bounding box center [147, 103] width 6 height 7
type input "R$ 0,00"
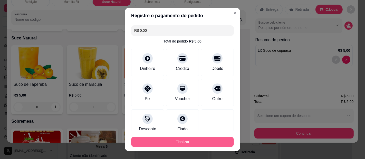
click at [176, 137] on button "Finalizar" at bounding box center [182, 142] width 103 height 10
click at [185, 146] on button "Finalizar" at bounding box center [182, 142] width 103 height 10
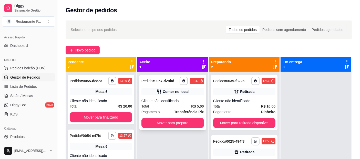
click at [175, 109] on div "Total R$ 5,00" at bounding box center [173, 107] width 63 height 6
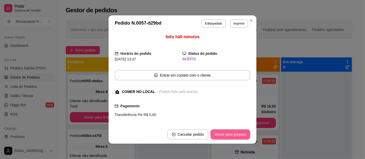
click at [220, 131] on button "Mover para preparo" at bounding box center [230, 135] width 40 height 10
click at [223, 134] on button "Mover para retirada disponível" at bounding box center [221, 135] width 57 height 10
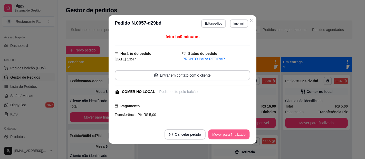
click at [223, 134] on button "Mover para finalizado" at bounding box center [228, 135] width 41 height 10
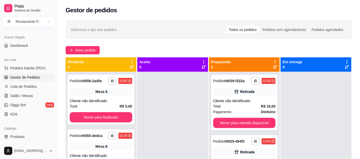
drag, startPoint x: 57, startPoint y: 75, endPoint x: 61, endPoint y: 81, distance: 7.3
click at [63, 82] on div "**********" at bounding box center [180, 119] width 360 height 238
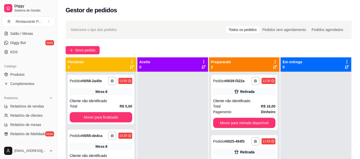
scroll to position [96, 0]
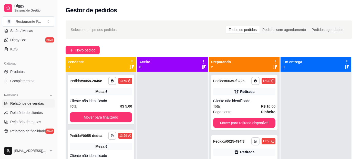
click at [37, 100] on link "Relatórios de vendas" at bounding box center [28, 104] width 53 height 8
select select "ALL"
select select "0"
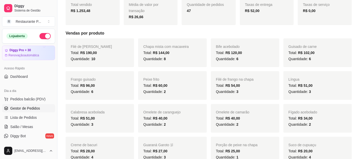
click at [26, 108] on span "Gestor de Pedidos" at bounding box center [25, 108] width 30 height 5
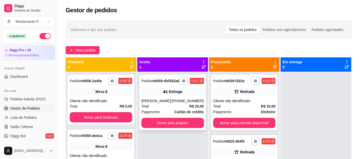
click at [154, 101] on div "**********" at bounding box center [173, 102] width 67 height 55
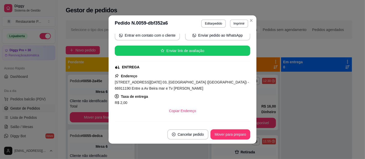
scroll to position [54, 0]
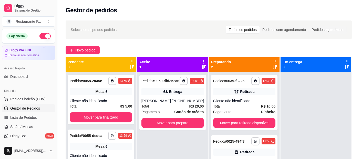
click at [45, 34] on button "button" at bounding box center [45, 36] width 11 height 6
click at [78, 51] on span "Novo pedido" at bounding box center [85, 50] width 20 height 6
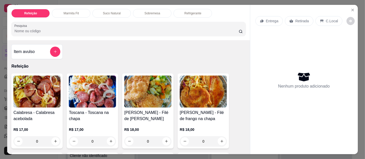
click at [104, 11] on p "Suco Natural" at bounding box center [112, 13] width 18 height 4
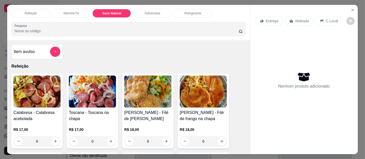
scroll to position [14, 0]
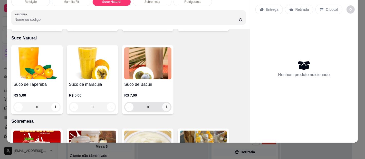
click at [164, 105] on icon "increase-product-quantity" at bounding box center [166, 107] width 4 height 4
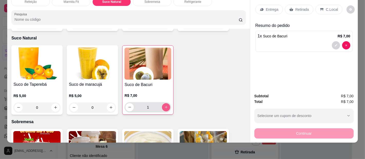
type input "1"
click at [302, 7] on p "Retirada" at bounding box center [302, 9] width 14 height 5
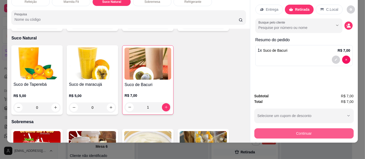
click at [306, 131] on button "Continuar" at bounding box center [303, 134] width 99 height 10
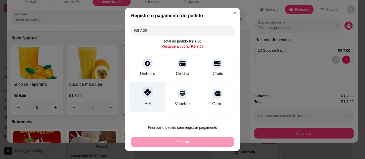
click at [151, 101] on div "Pix" at bounding box center [148, 97] width 36 height 30
type input "R$ 0,00"
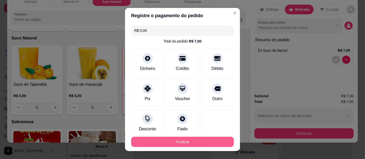
click at [193, 141] on button "Finalizar" at bounding box center [182, 142] width 103 height 10
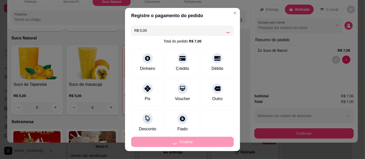
type input "0"
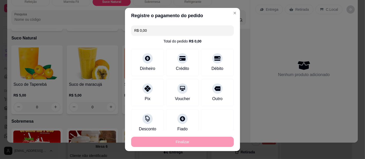
type input "-R$ 7,00"
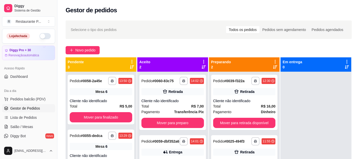
click at [1, 23] on div "Diggy Sistema de Gestão R Restaurante P ..." at bounding box center [28, 14] width 57 height 29
click at [149, 83] on span "Pedido" at bounding box center [147, 81] width 11 height 4
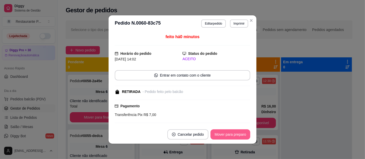
click at [231, 135] on button "Mover para preparo" at bounding box center [230, 135] width 40 height 10
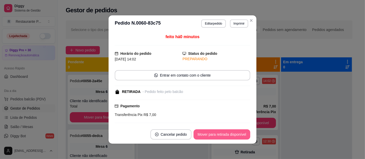
click at [231, 135] on button "Mover para retirada disponível" at bounding box center [221, 135] width 57 height 10
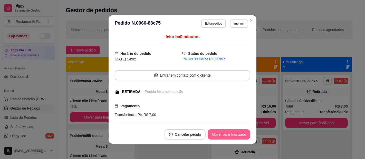
click at [231, 135] on button "Mover para finalizado" at bounding box center [229, 135] width 43 height 10
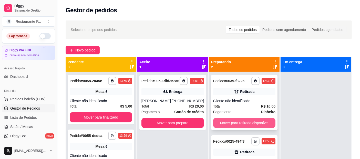
click at [238, 122] on button "Mover para retirada disponível" at bounding box center [244, 123] width 63 height 10
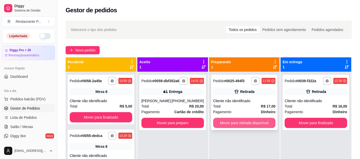
click at [256, 123] on button "Mover para retirada disponível" at bounding box center [244, 123] width 63 height 10
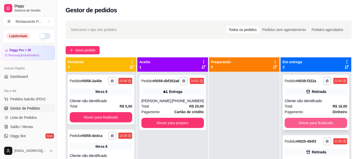
click at [308, 122] on button "Mover para finalizado" at bounding box center [316, 123] width 63 height 10
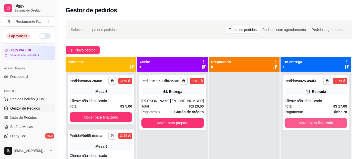
click at [308, 122] on button "Mover para finalizado" at bounding box center [316, 123] width 63 height 10
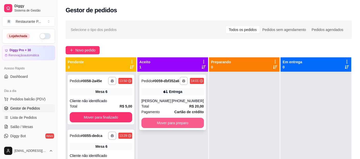
click at [190, 126] on button "Mover para preparo" at bounding box center [173, 123] width 63 height 10
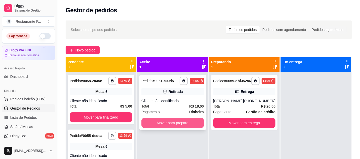
click at [176, 122] on button "Mover para preparo" at bounding box center [173, 123] width 63 height 10
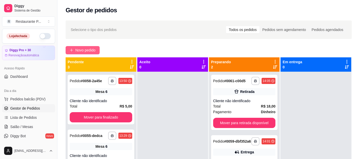
click at [76, 50] on span "Novo pedido" at bounding box center [85, 50] width 20 height 6
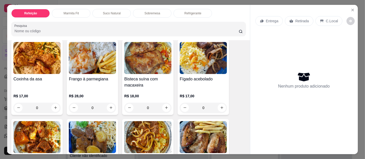
scroll to position [121, 0]
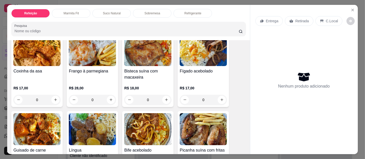
click at [139, 127] on img at bounding box center [147, 129] width 47 height 32
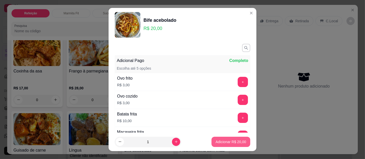
click at [216, 141] on p "Adicionar R$ 20,00" at bounding box center [230, 142] width 31 height 5
type input "1"
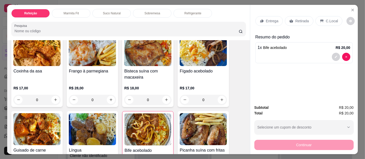
click at [262, 16] on div "Entrega" at bounding box center [268, 21] width 27 height 10
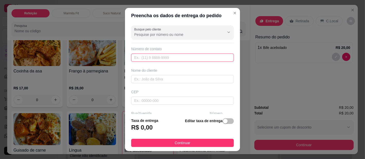
click at [173, 55] on input "text" at bounding box center [182, 58] width 103 height 8
click at [162, 79] on input "text" at bounding box center [182, 79] width 103 height 8
click at [162, 77] on input "text" at bounding box center [182, 79] width 103 height 8
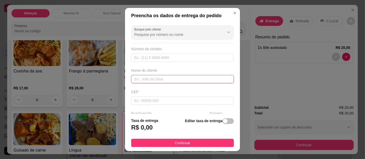
click at [162, 77] on input "text" at bounding box center [182, 79] width 103 height 8
type input "clea"
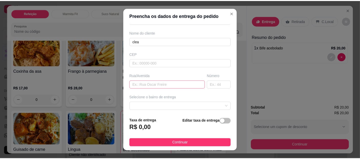
scroll to position [38, 0]
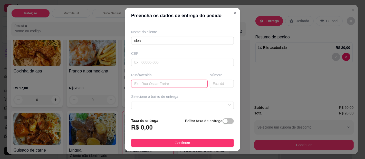
click at [142, 82] on input "text" at bounding box center [169, 84] width 76 height 8
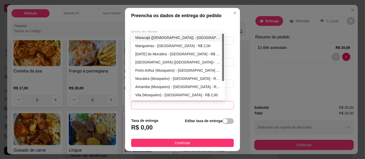
click at [188, 103] on span at bounding box center [182, 106] width 96 height 8
type input "centro cirurgico"
click at [157, 92] on div "Vila (Mosqueiro) - [GEOGRAPHIC_DATA] - R$ 2,00" at bounding box center [178, 95] width 86 height 6
type input "[GEOGRAPHIC_DATA]"
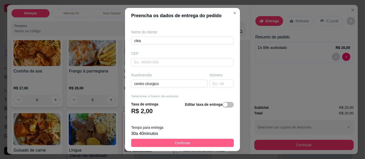
click at [167, 140] on button "Continuar" at bounding box center [182, 143] width 103 height 8
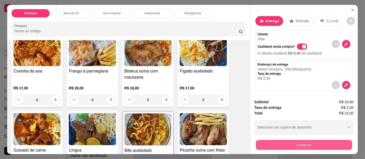
click at [317, 142] on button "Continuar" at bounding box center [304, 145] width 96 height 10
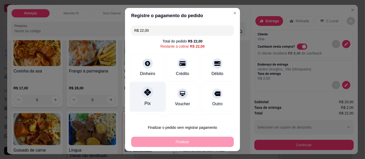
click at [147, 92] on div at bounding box center [147, 92] width 11 height 11
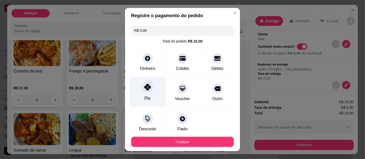
type input "R$ 0,00"
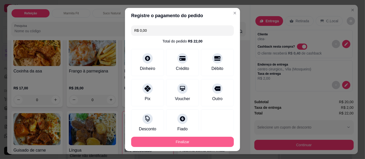
click at [174, 140] on button "Finalizar" at bounding box center [182, 142] width 103 height 10
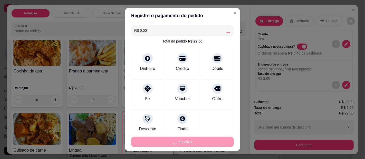
type input "0"
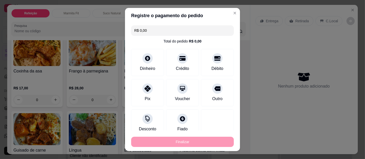
type input "-R$ 22,00"
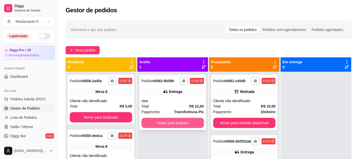
click at [165, 123] on button "Mover para preparo" at bounding box center [173, 123] width 63 height 10
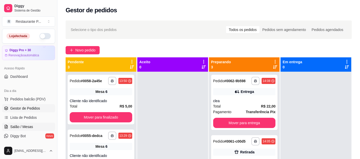
click at [24, 126] on span "Salão / Mesas" at bounding box center [21, 126] width 23 height 5
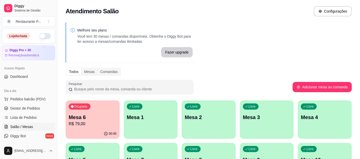
click at [97, 115] on p "Mesa 6" at bounding box center [93, 117] width 48 height 7
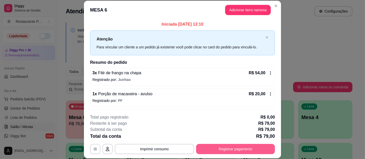
click at [221, 147] on button "Registrar pagamento" at bounding box center [235, 149] width 79 height 10
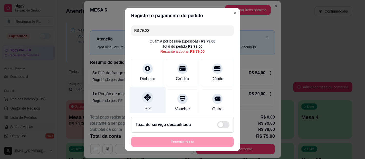
click at [142, 101] on div at bounding box center [147, 97] width 11 height 11
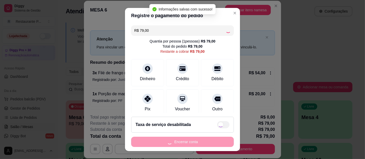
type input "R$ 0,00"
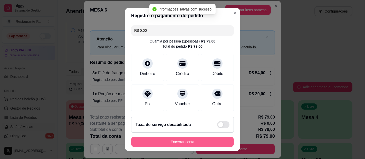
click at [176, 140] on button "Encerrar conta" at bounding box center [182, 142] width 103 height 10
